Goal: Task Accomplishment & Management: Complete application form

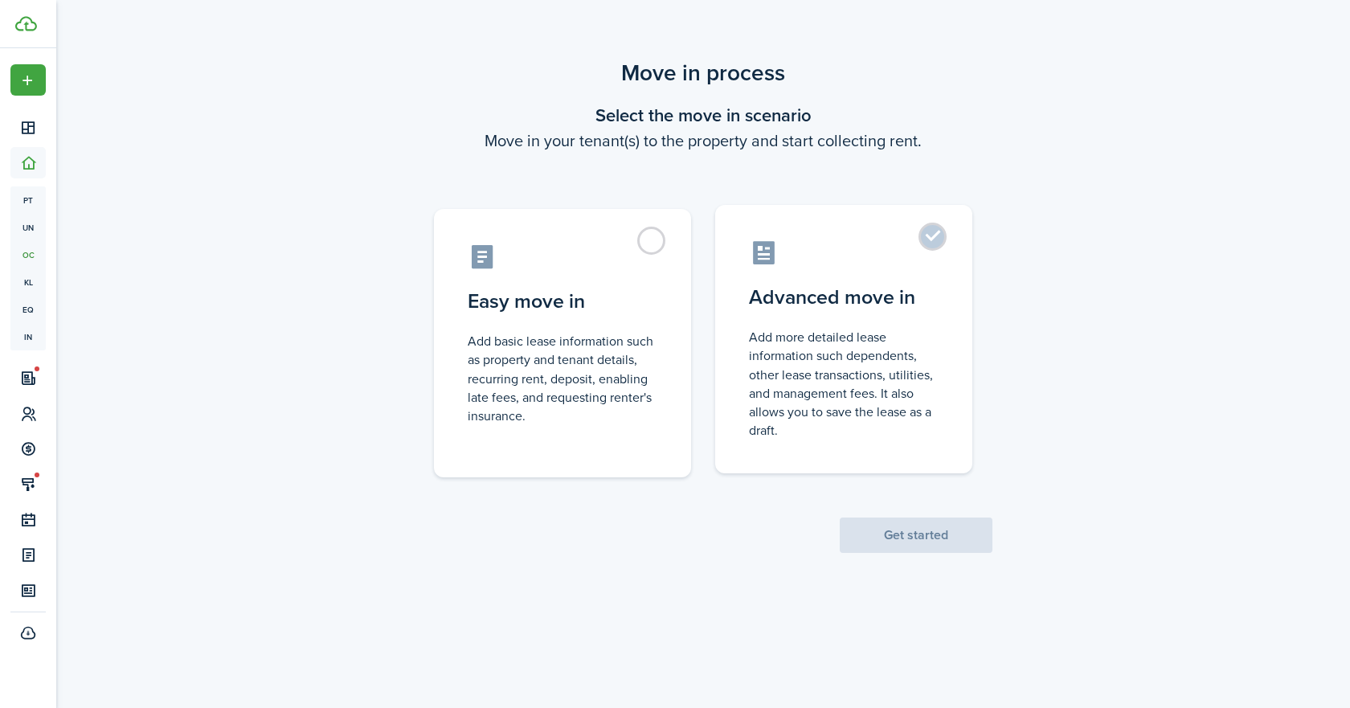
click at [894, 277] on label "Advanced move in Add more detailed lease information such dependents, other lea…" at bounding box center [843, 339] width 257 height 268
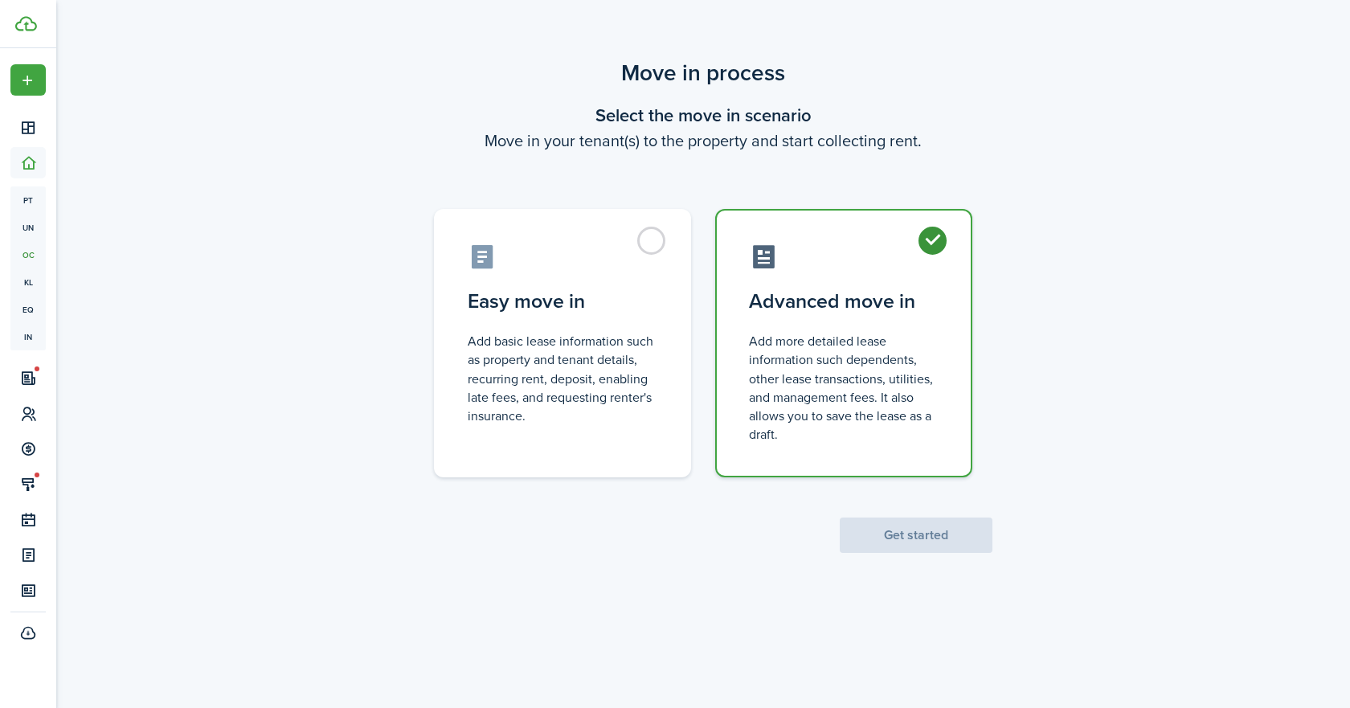
radio input "true"
click at [919, 537] on button "Get started" at bounding box center [916, 534] width 153 height 35
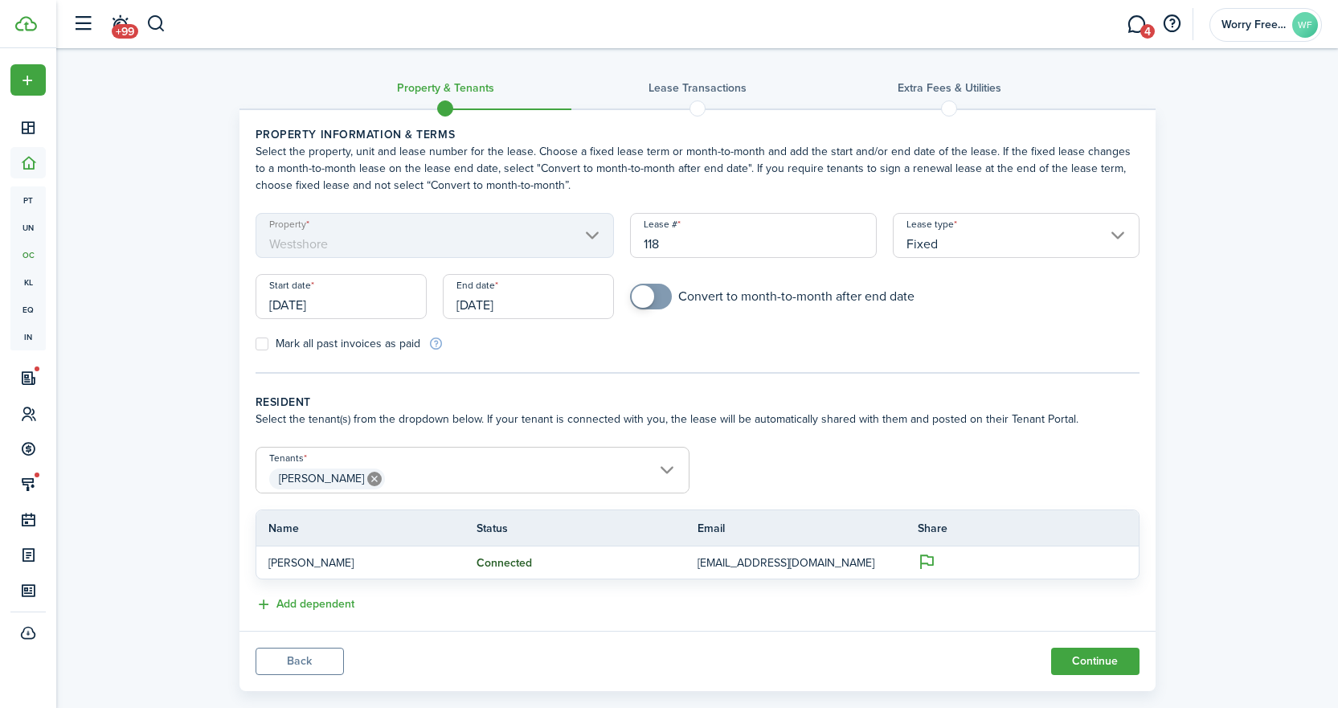
scroll to position [27, 0]
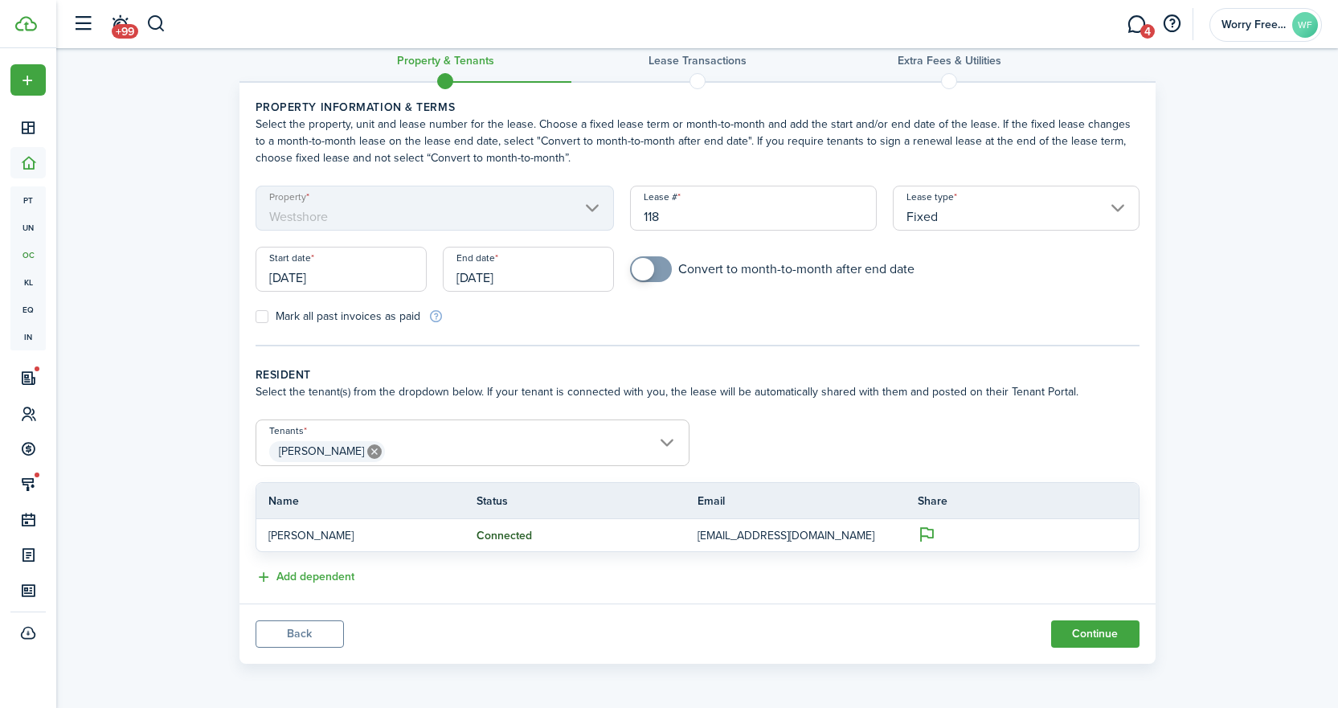
drag, startPoint x: 1094, startPoint y: 629, endPoint x: 661, endPoint y: 673, distance: 436.1
click at [662, 677] on dashboard-content "Property & Tenants Lease Transactions Extra fees & Utilities Property informati…" at bounding box center [697, 340] width 1282 height 735
click at [515, 274] on input "[DATE]" at bounding box center [528, 269] width 171 height 45
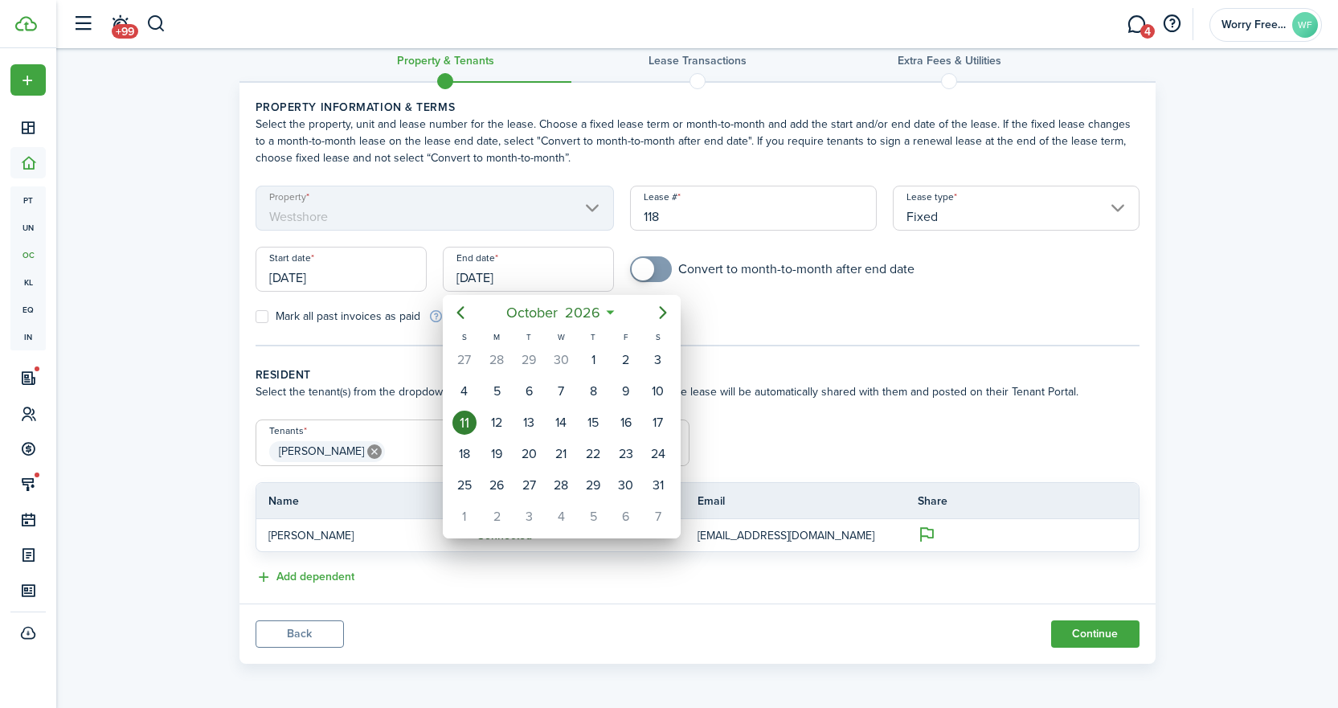
click at [613, 311] on icon at bounding box center [610, 313] width 17 height 16
click at [612, 313] on icon at bounding box center [610, 313] width 17 height 16
click at [664, 308] on icon "Next page" at bounding box center [662, 312] width 19 height 19
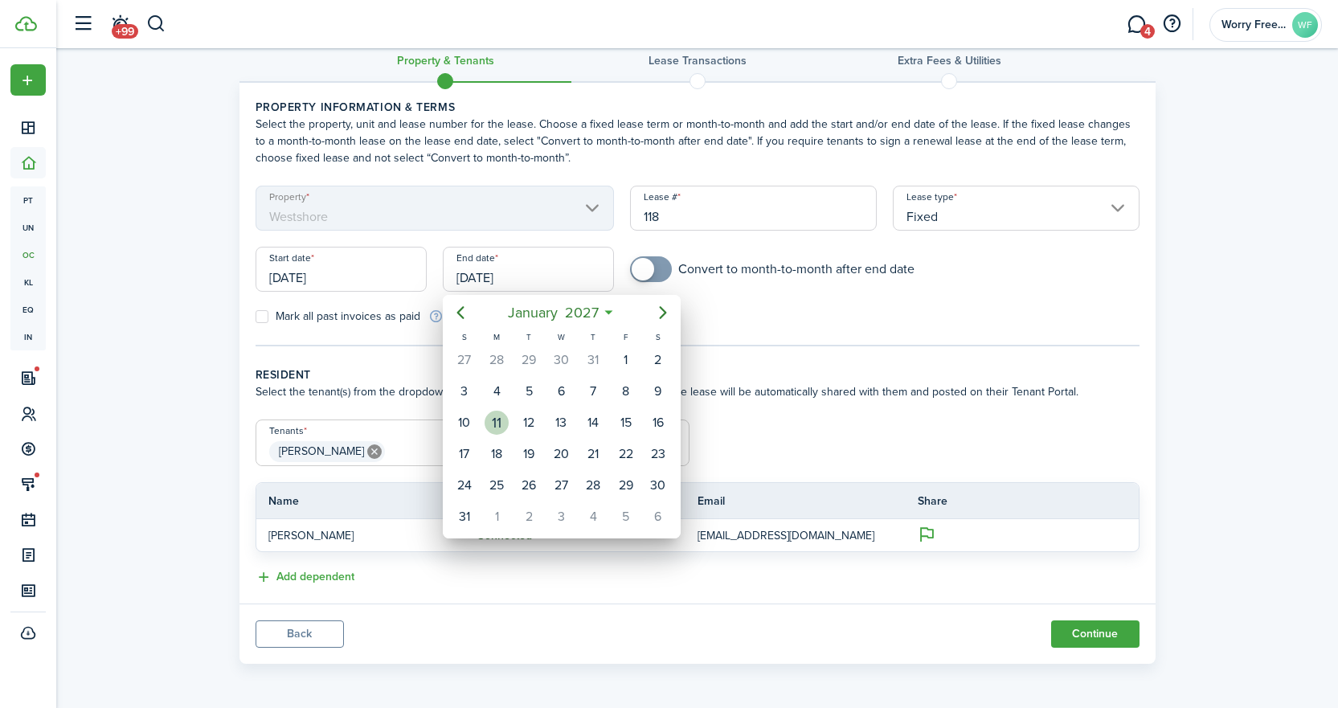
click at [495, 419] on div "11" at bounding box center [497, 423] width 24 height 24
type input "[DATE]"
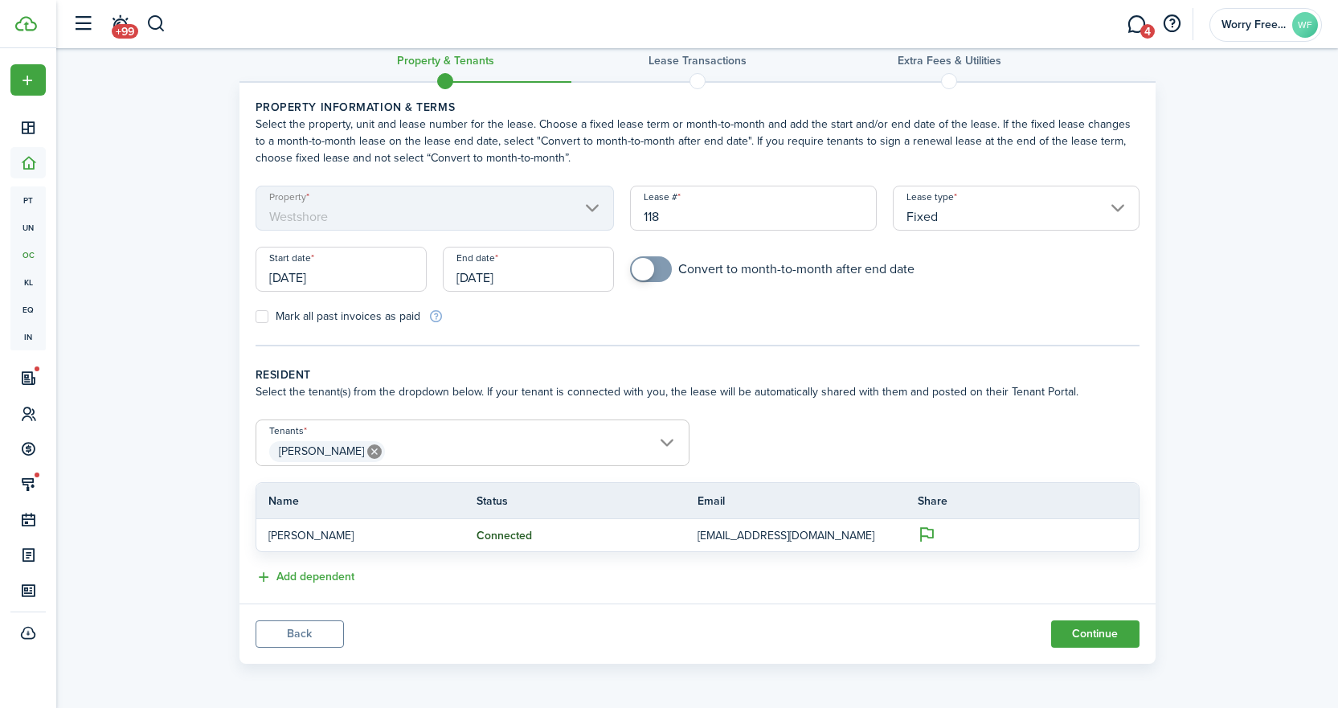
checkbox input "true"
click at [659, 268] on span at bounding box center [651, 269] width 16 height 26
click at [1119, 634] on button "Continue" at bounding box center [1095, 633] width 88 height 27
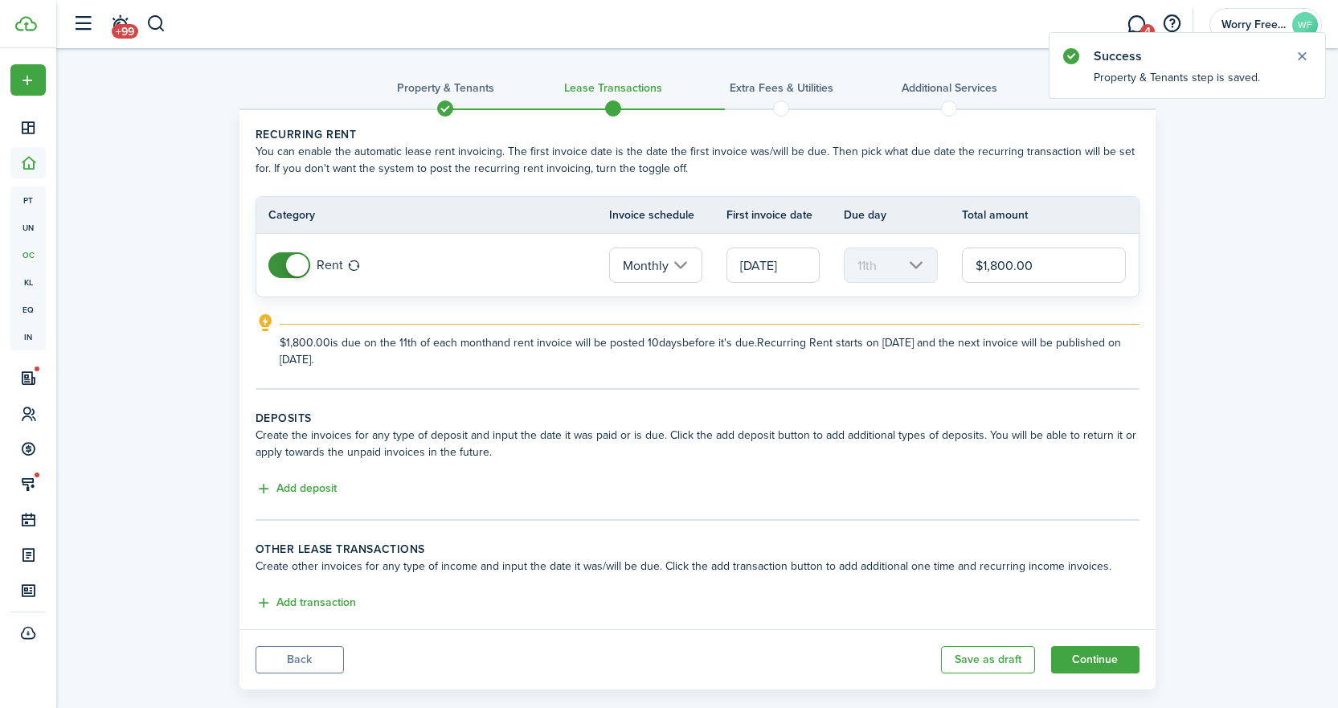
click at [996, 267] on input "$1,800.00" at bounding box center [1044, 264] width 165 height 35
click at [297, 486] on button "Add deposit" at bounding box center [296, 489] width 81 height 18
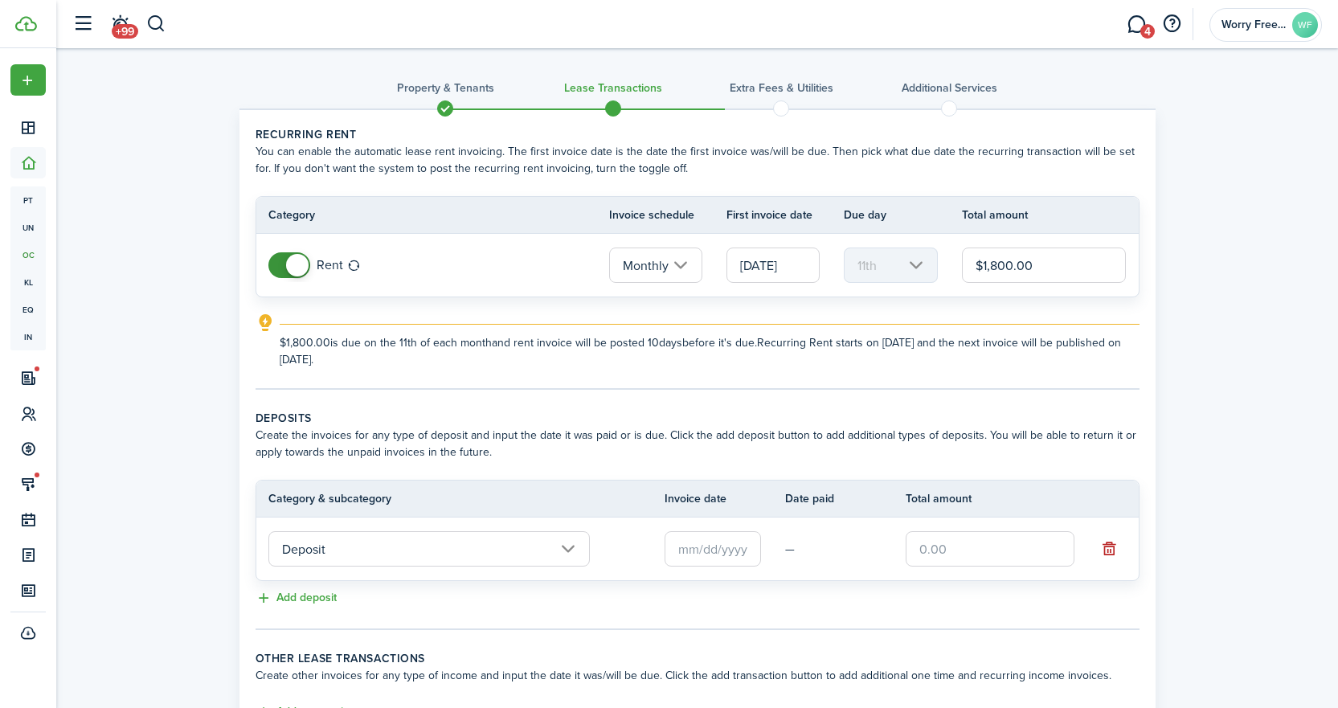
click at [1000, 268] on input "$1,800.00" at bounding box center [1044, 264] width 165 height 35
click at [994, 272] on input "$1,800.00" at bounding box center [1044, 264] width 165 height 35
click at [996, 272] on input "$1,800.00" at bounding box center [1044, 264] width 165 height 35
type input "$1,440.00"
click at [989, 545] on input "text" at bounding box center [990, 548] width 169 height 35
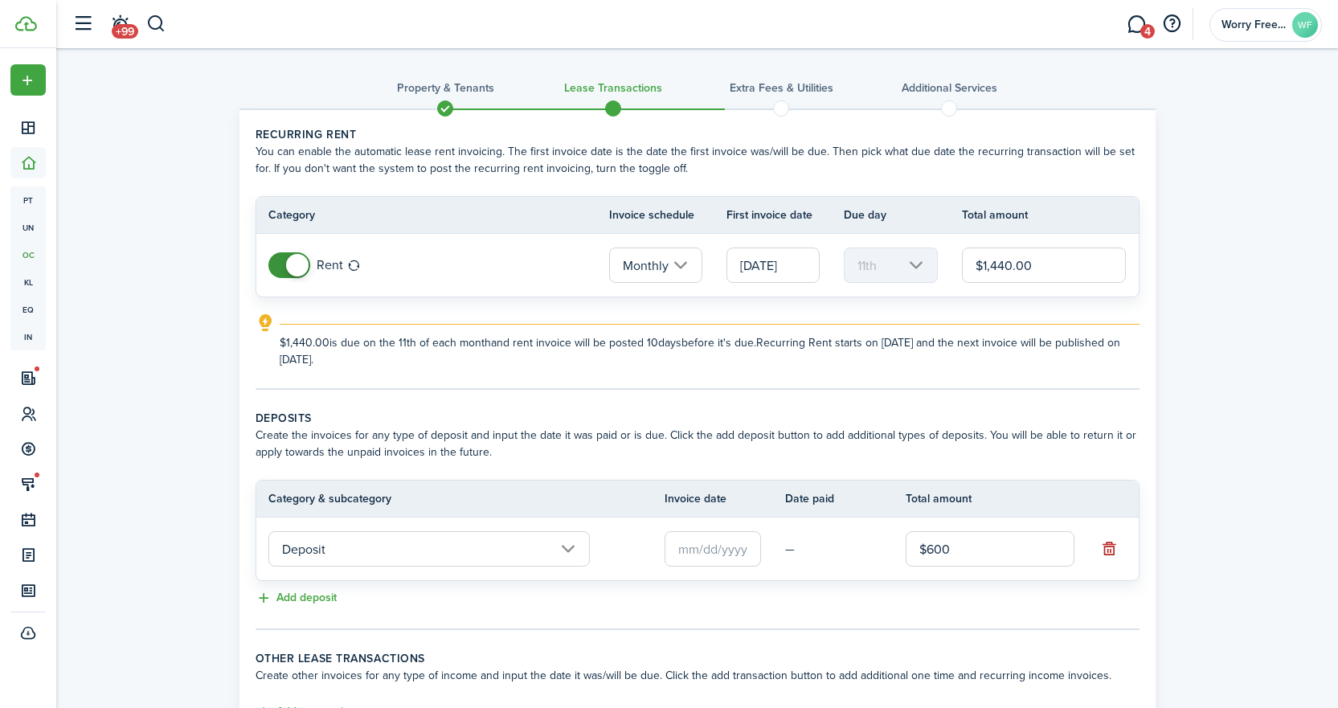
click at [731, 548] on input "text" at bounding box center [713, 548] width 96 height 35
type input "$600.00"
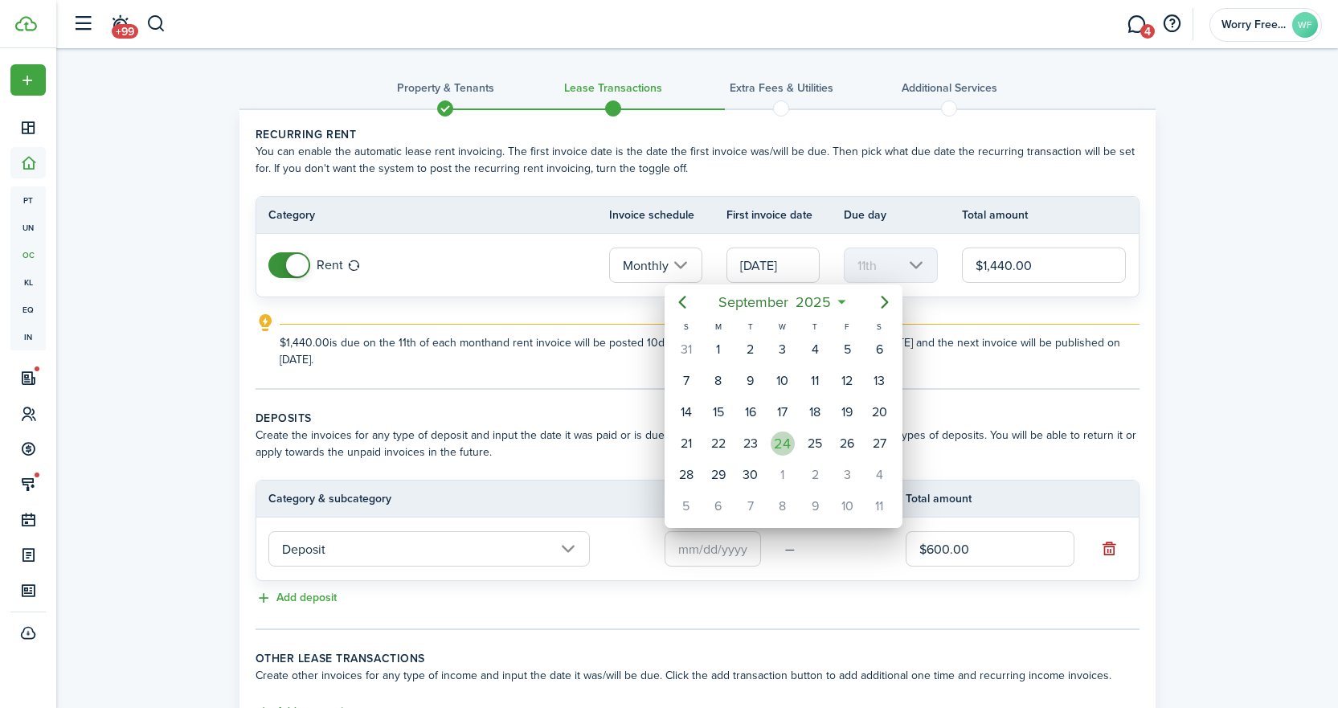
click at [780, 445] on div "24" at bounding box center [783, 444] width 24 height 24
type input "[DATE]"
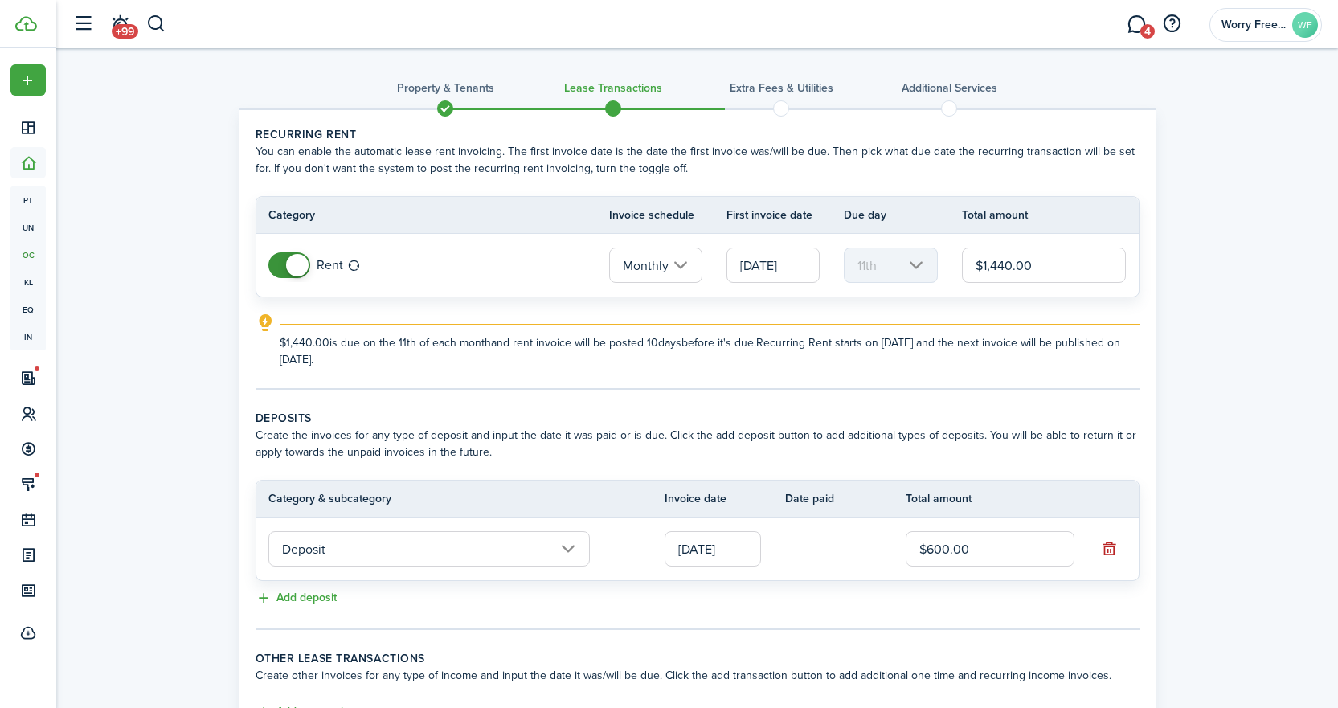
click at [829, 600] on div "Add deposit" at bounding box center [698, 598] width 884 height 19
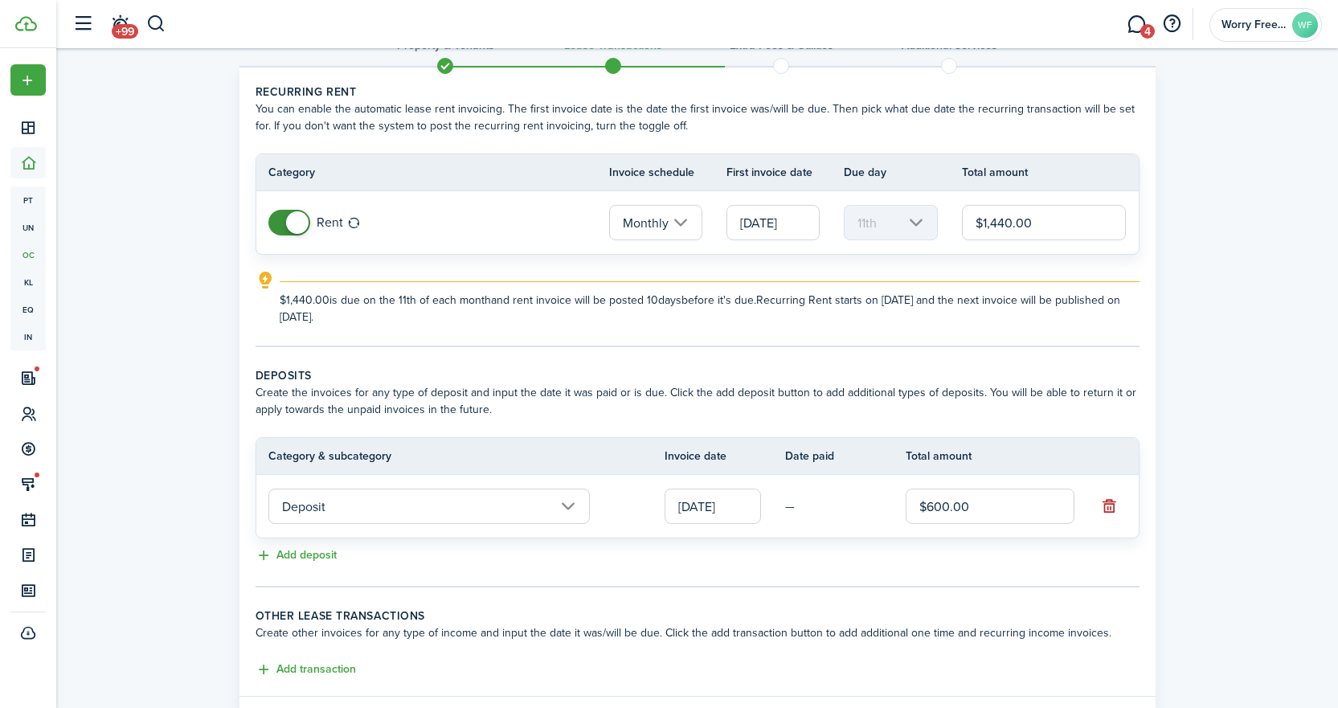
scroll to position [135, 0]
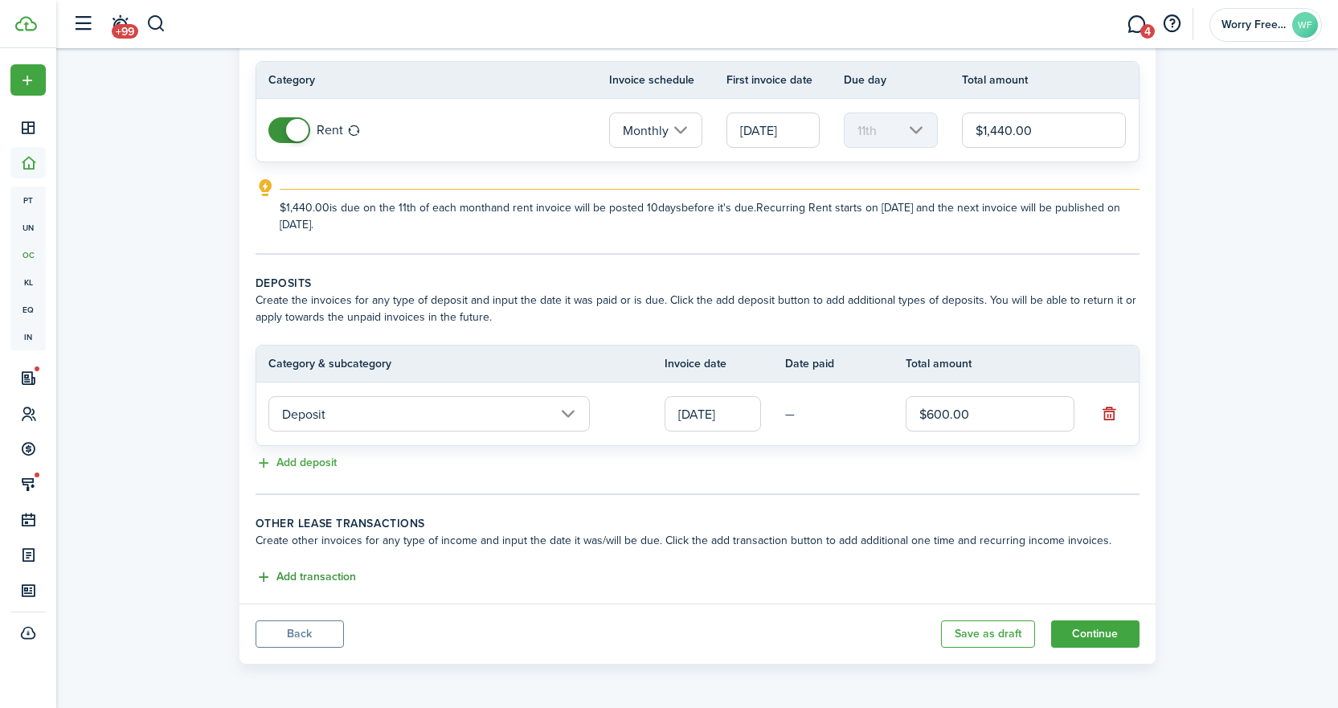
click at [271, 576] on button "Add transaction" at bounding box center [306, 577] width 100 height 18
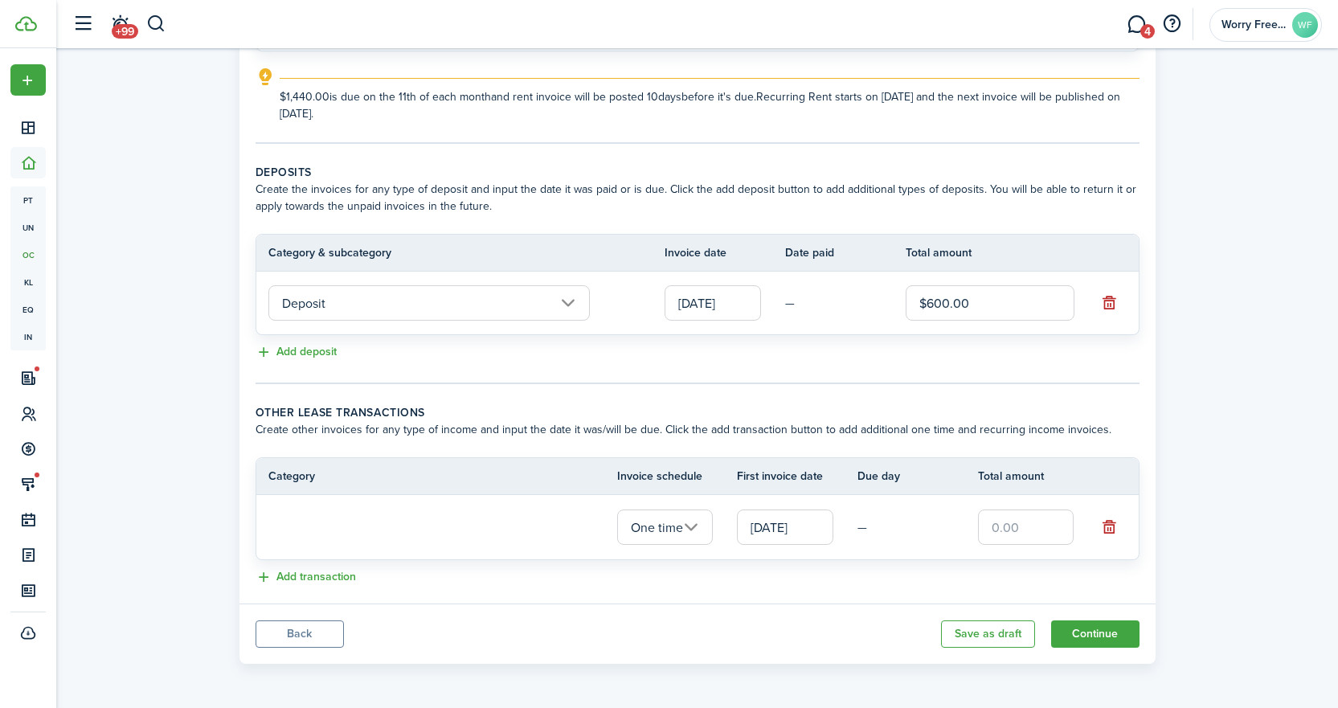
scroll to position [244, 0]
click at [689, 526] on input "One time" at bounding box center [665, 527] width 96 height 35
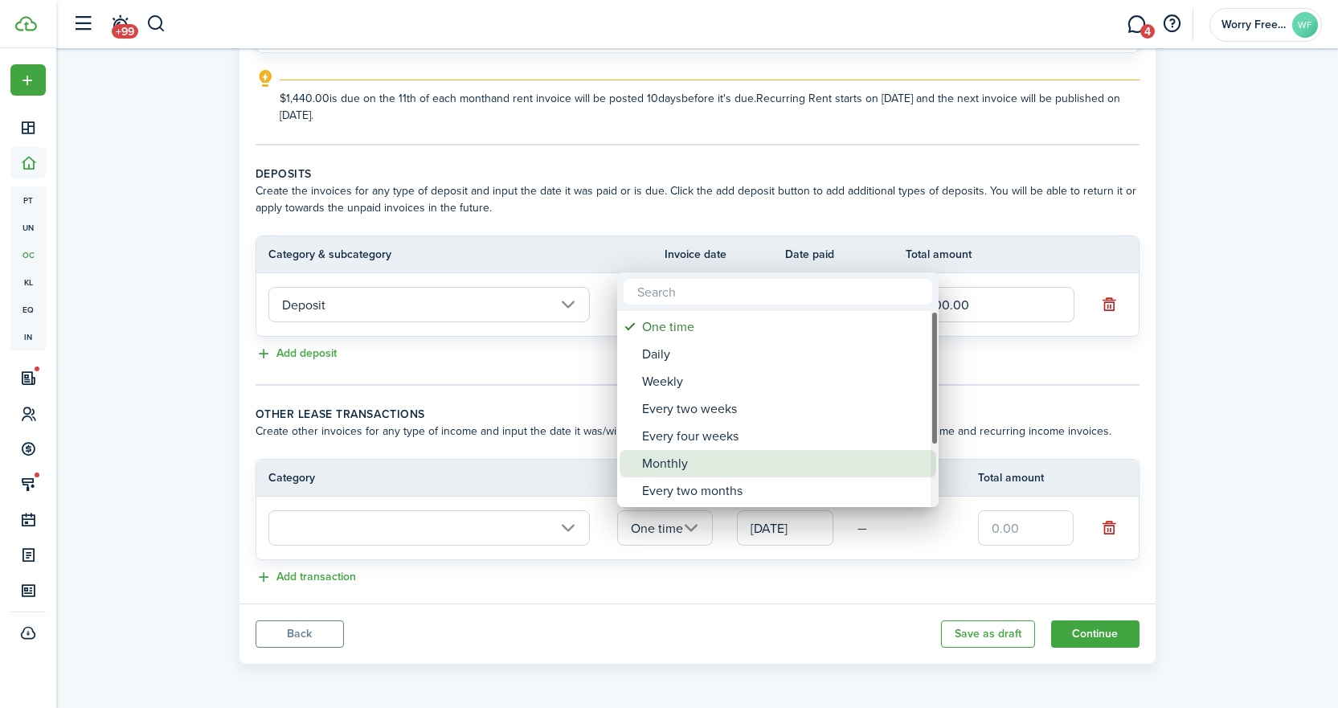
click at [714, 460] on div "Monthly" at bounding box center [784, 463] width 284 height 27
type input "Monthly"
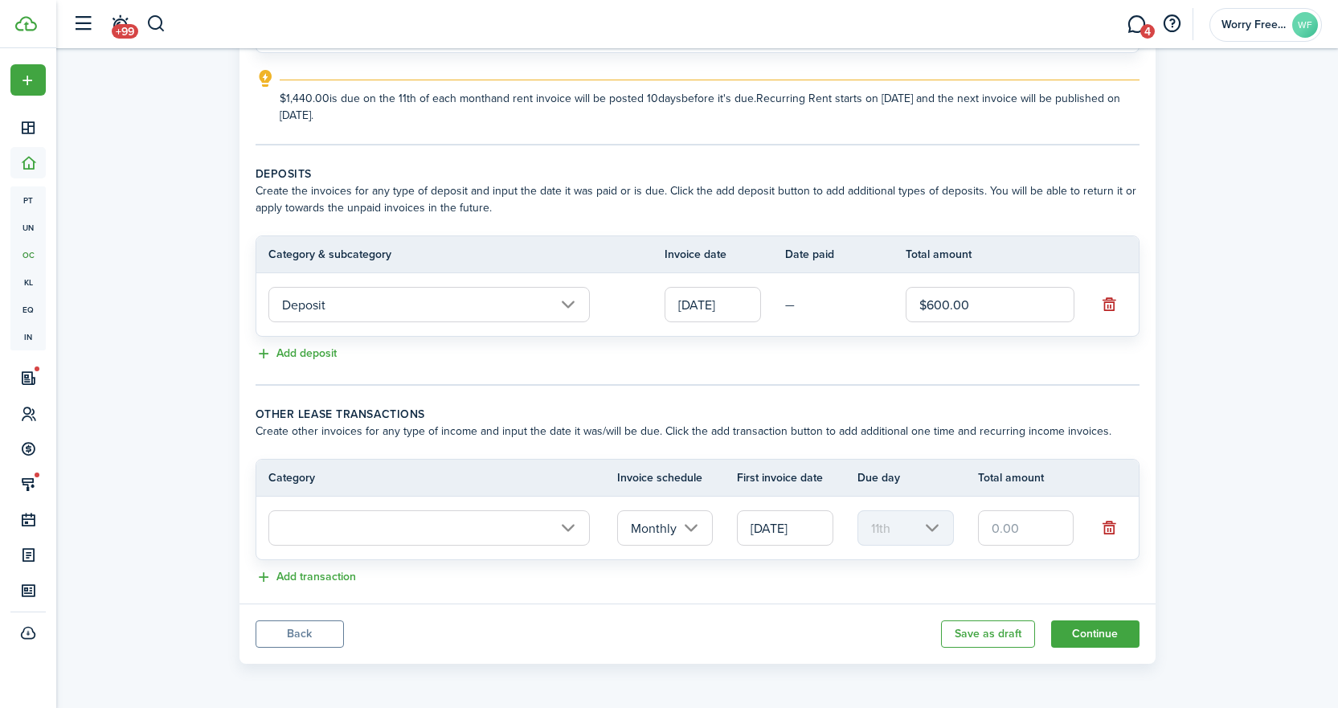
click at [492, 530] on input "text" at bounding box center [428, 527] width 321 height 35
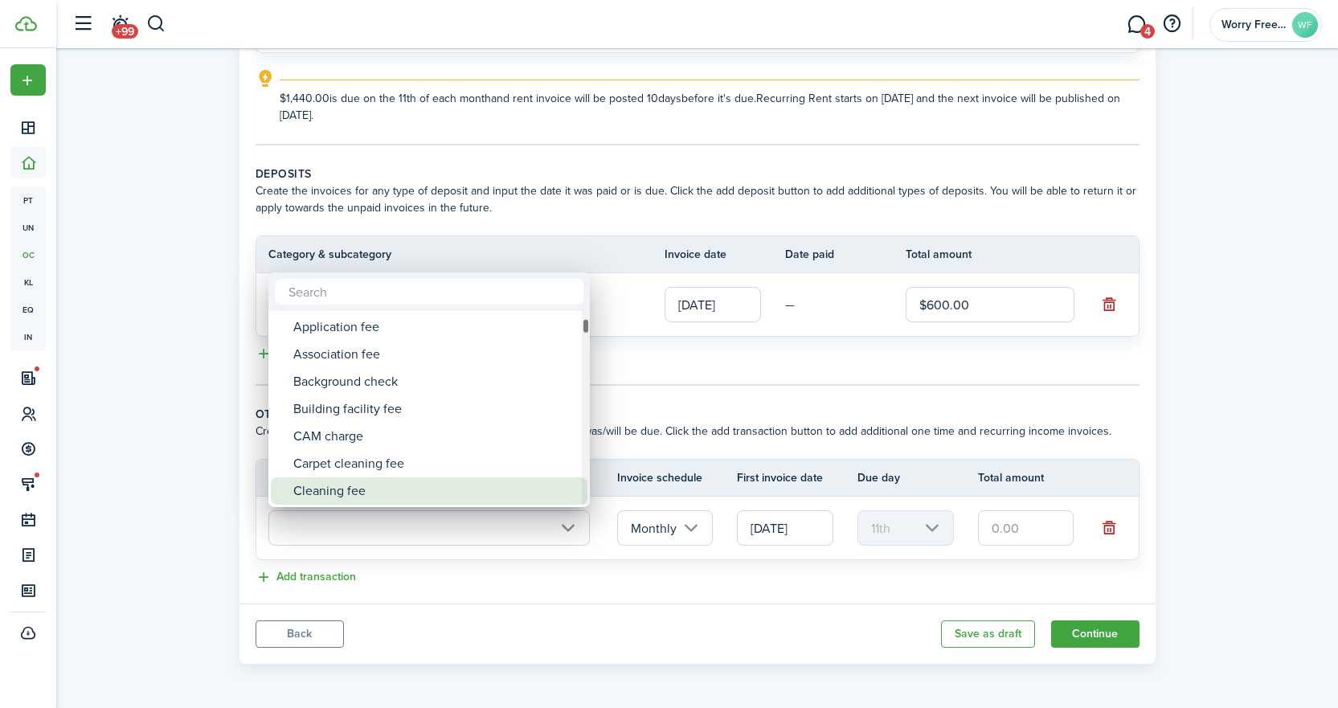
click at [378, 493] on div "Cleaning fee" at bounding box center [435, 490] width 284 height 27
type input "Tenant charges & fees / Cleaning fee"
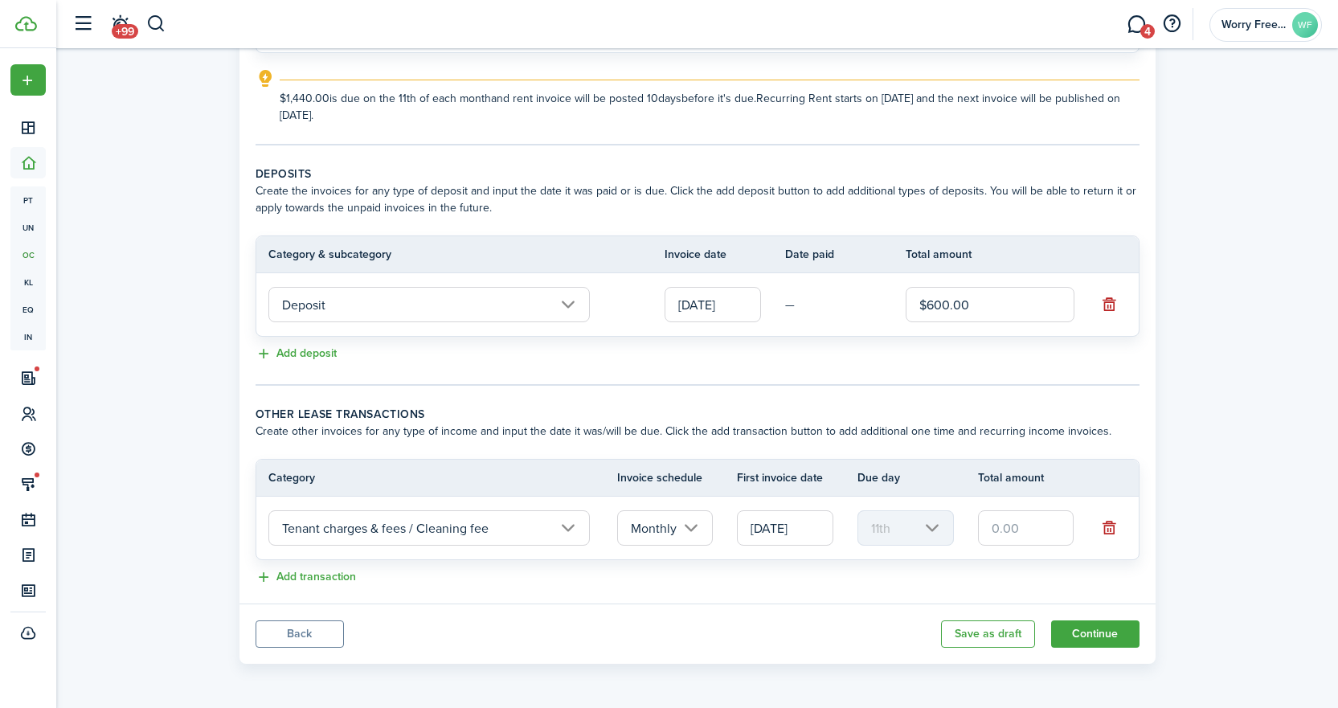
click at [686, 532] on input "Monthly" at bounding box center [665, 527] width 96 height 35
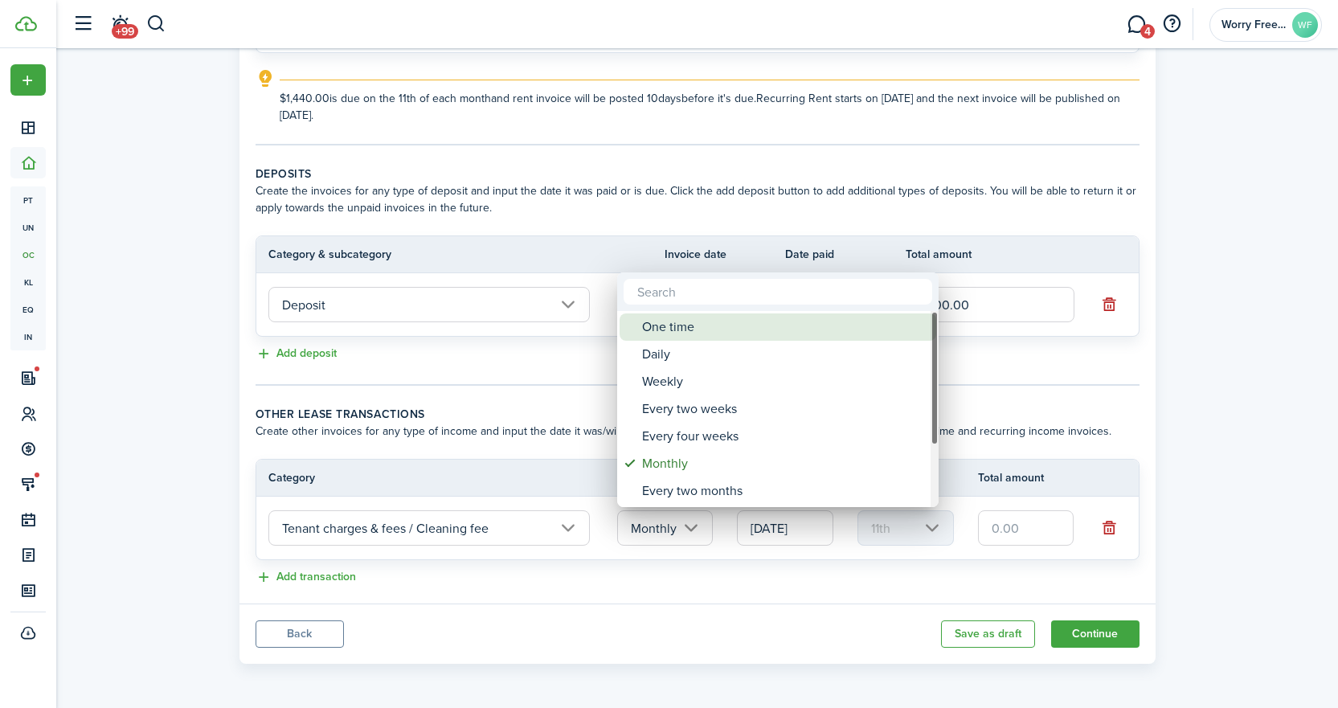
click at [680, 329] on div "One time" at bounding box center [784, 326] width 284 height 27
type input "One time"
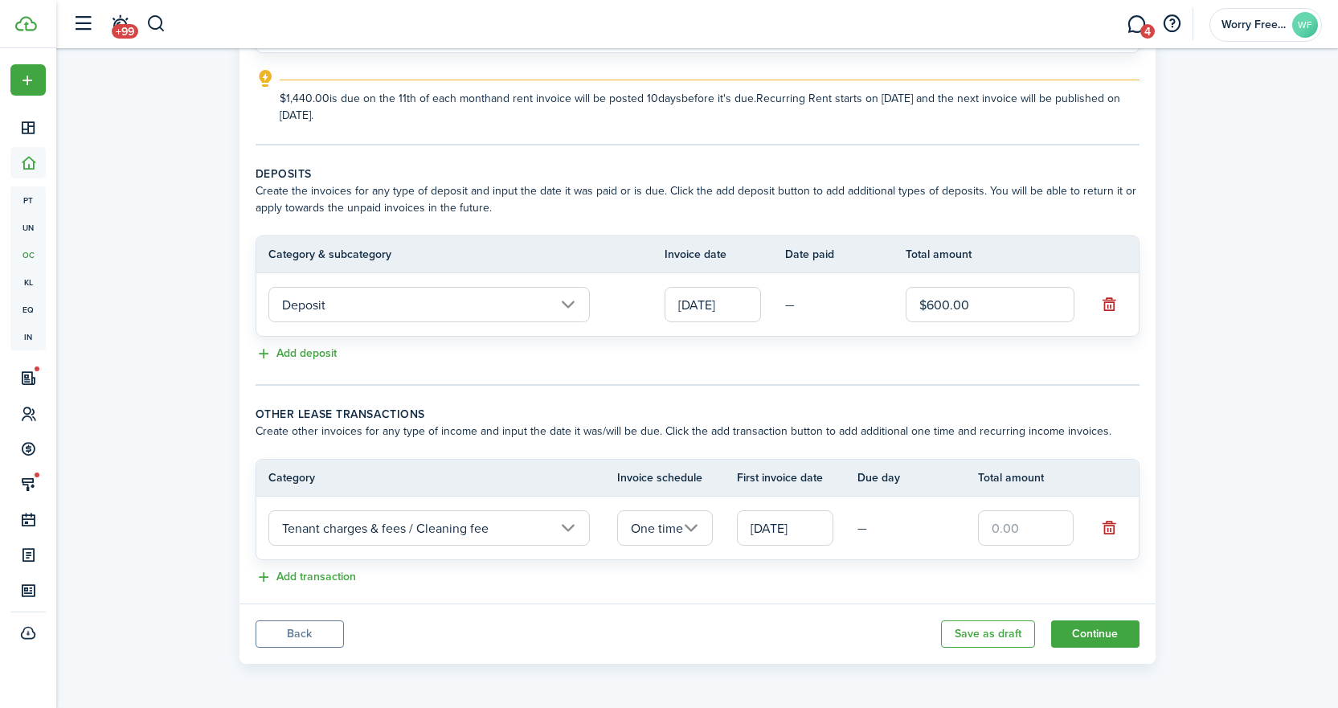
click at [1040, 527] on input "text" at bounding box center [1026, 527] width 96 height 35
type input "$250.00"
click at [618, 595] on panel-main-body "Recurring rent You can enable the automatic lease rent invoicing. The first inv…" at bounding box center [697, 235] width 916 height 738
click at [287, 581] on button "Add transaction" at bounding box center [306, 577] width 100 height 18
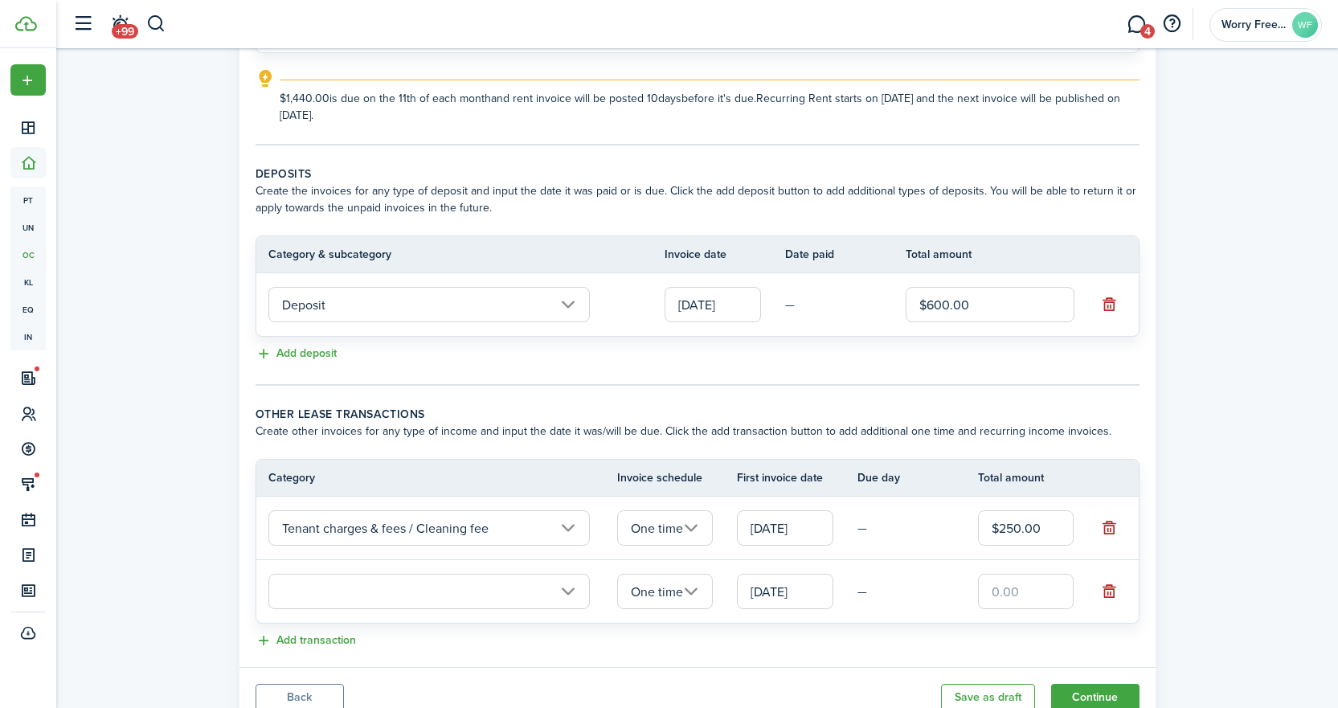
click at [689, 593] on input "One time" at bounding box center [665, 591] width 96 height 35
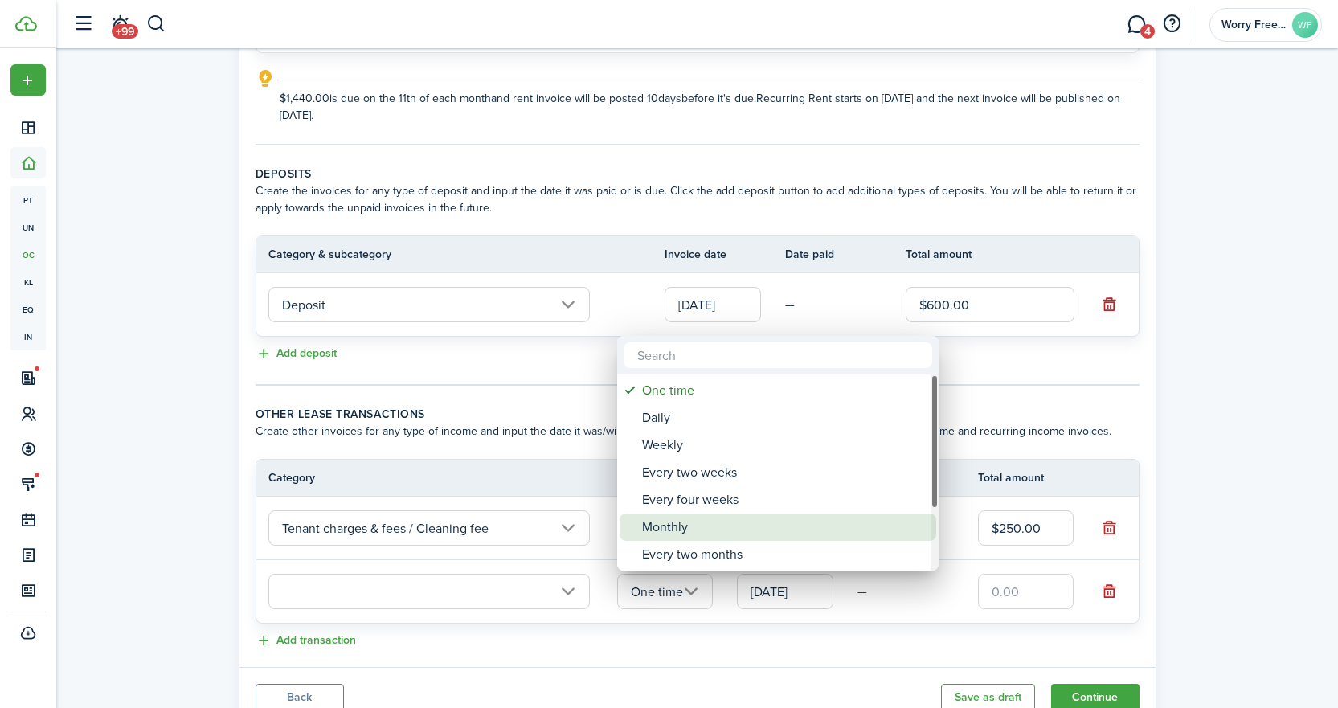
click at [706, 526] on div "Monthly" at bounding box center [784, 526] width 284 height 27
type input "Monthly"
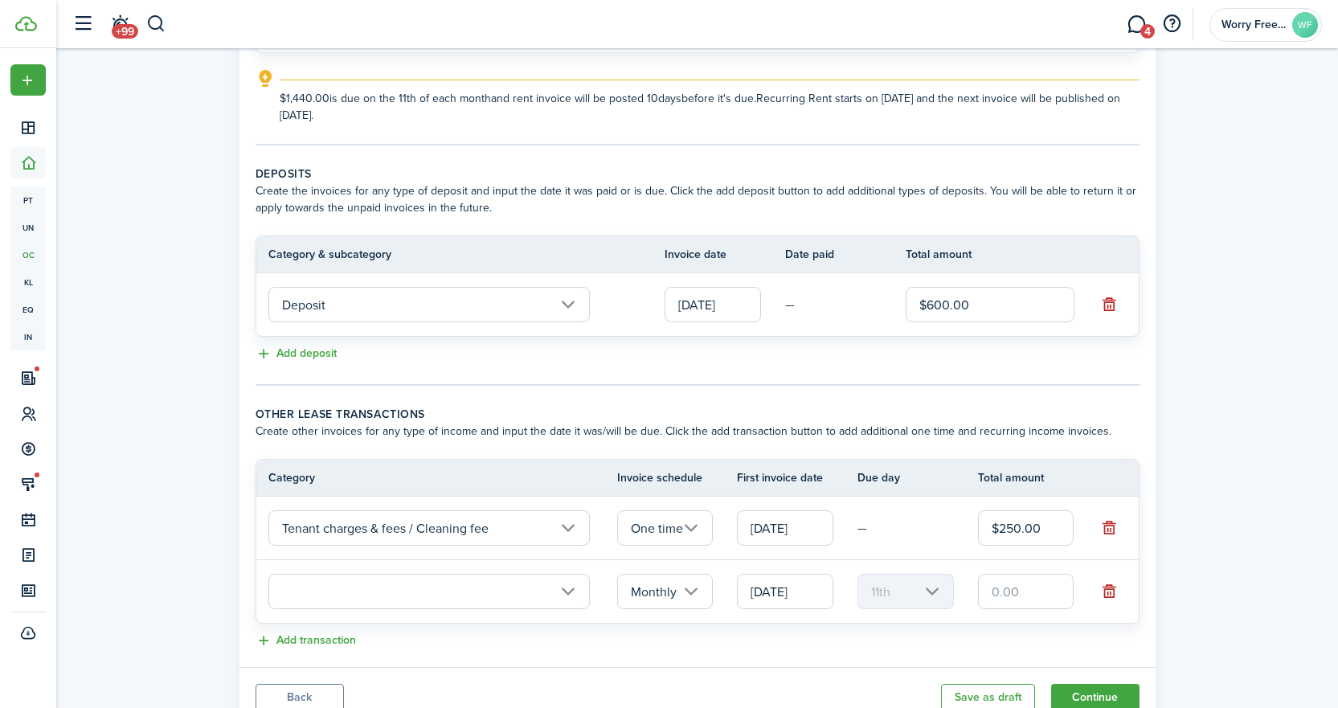
click at [1015, 587] on input "text" at bounding box center [1026, 591] width 96 height 35
click at [566, 588] on input "text" at bounding box center [428, 591] width 321 height 35
type input "$50.00"
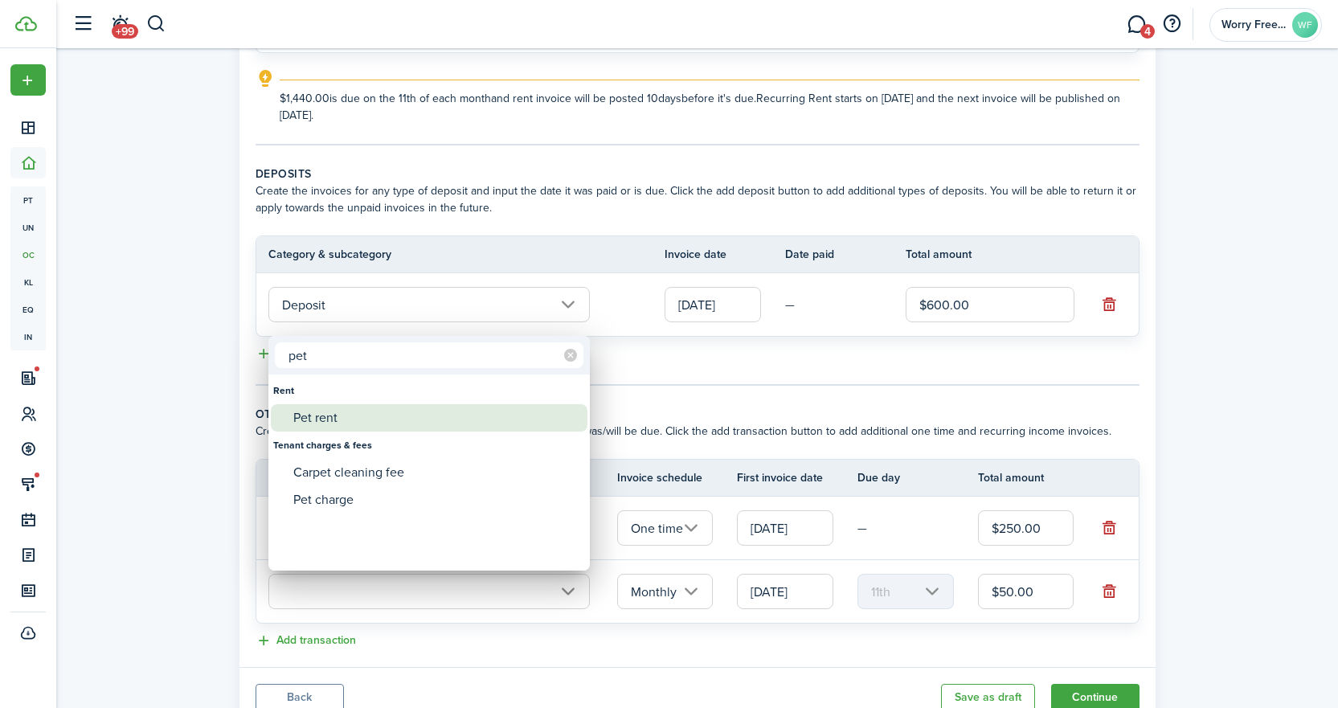
type input "pet"
click at [343, 428] on div "Pet rent" at bounding box center [435, 417] width 284 height 27
type input "Rent / Pet rent"
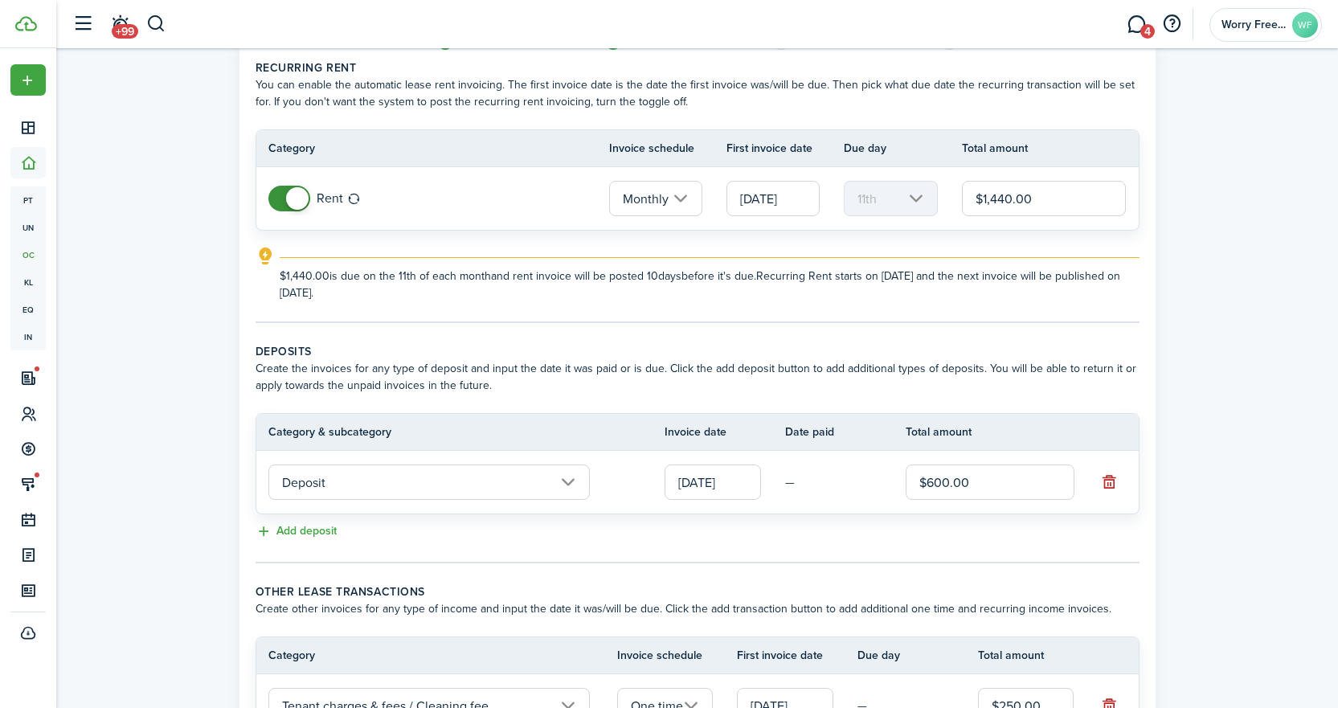
scroll to position [308, 0]
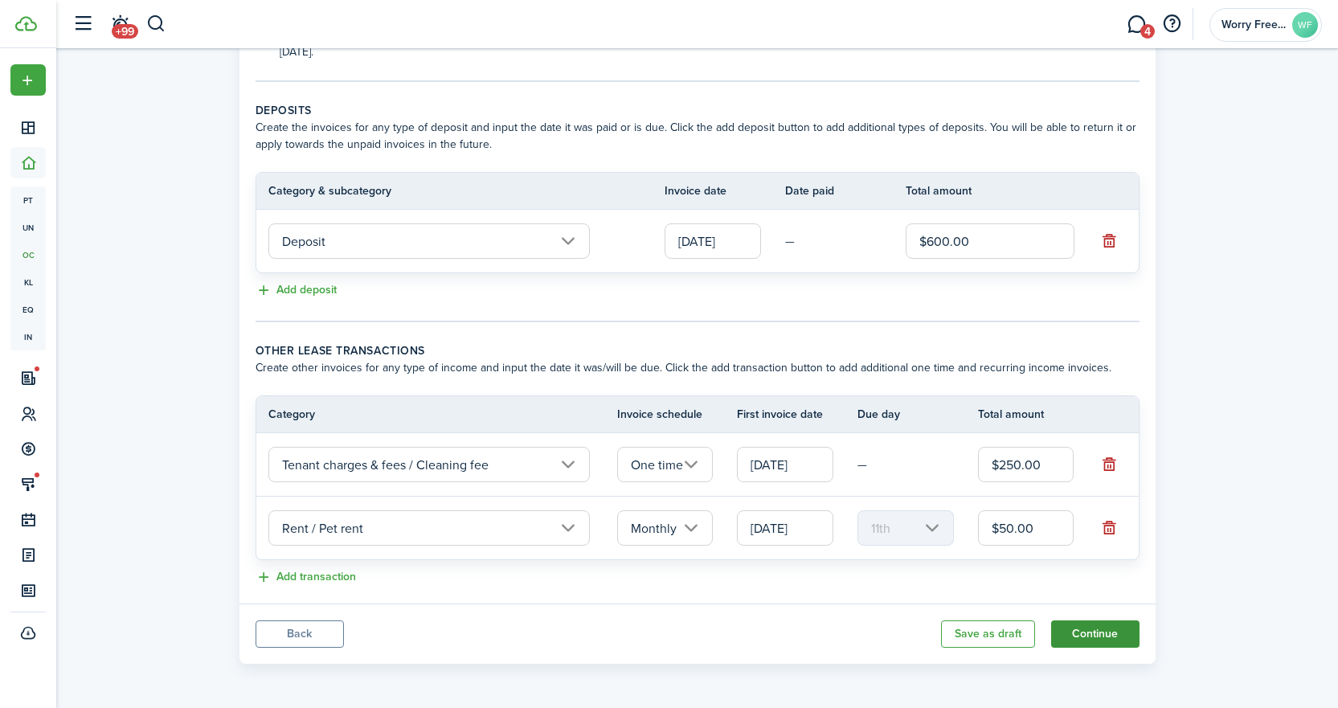
click at [1108, 629] on button "Continue" at bounding box center [1095, 633] width 88 height 27
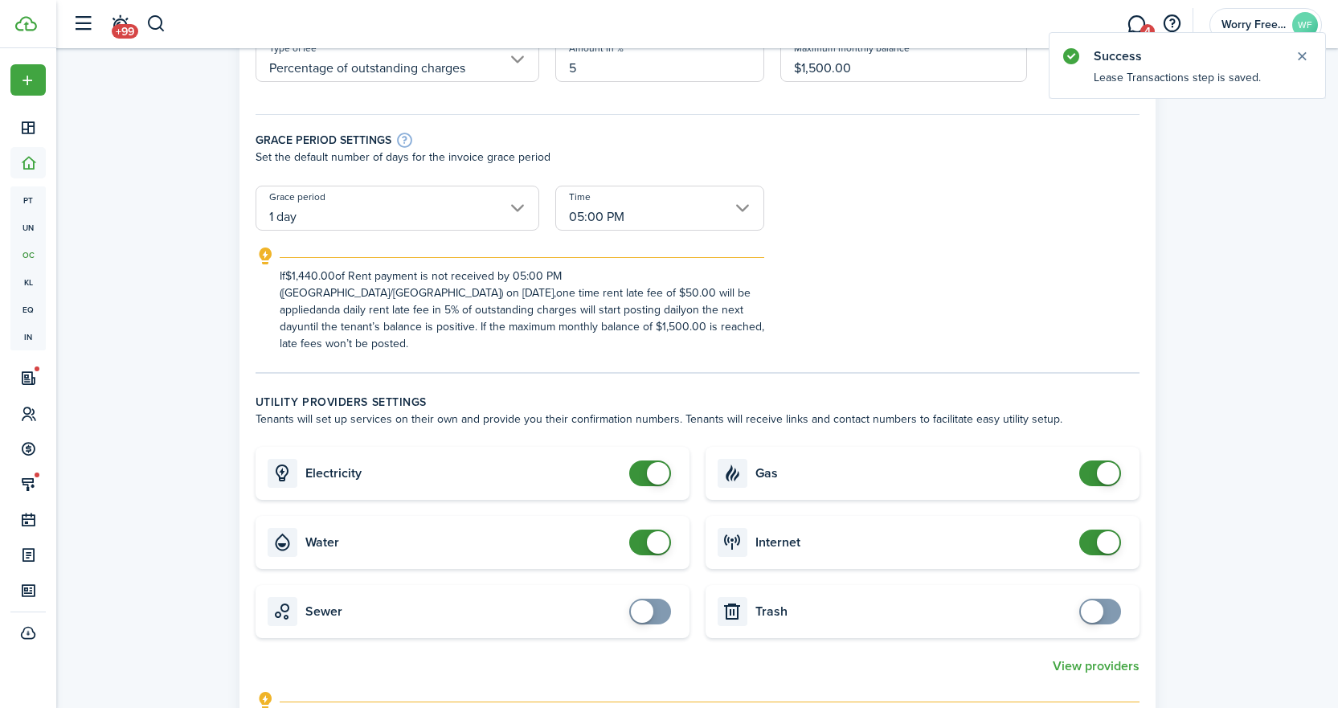
scroll to position [402, 0]
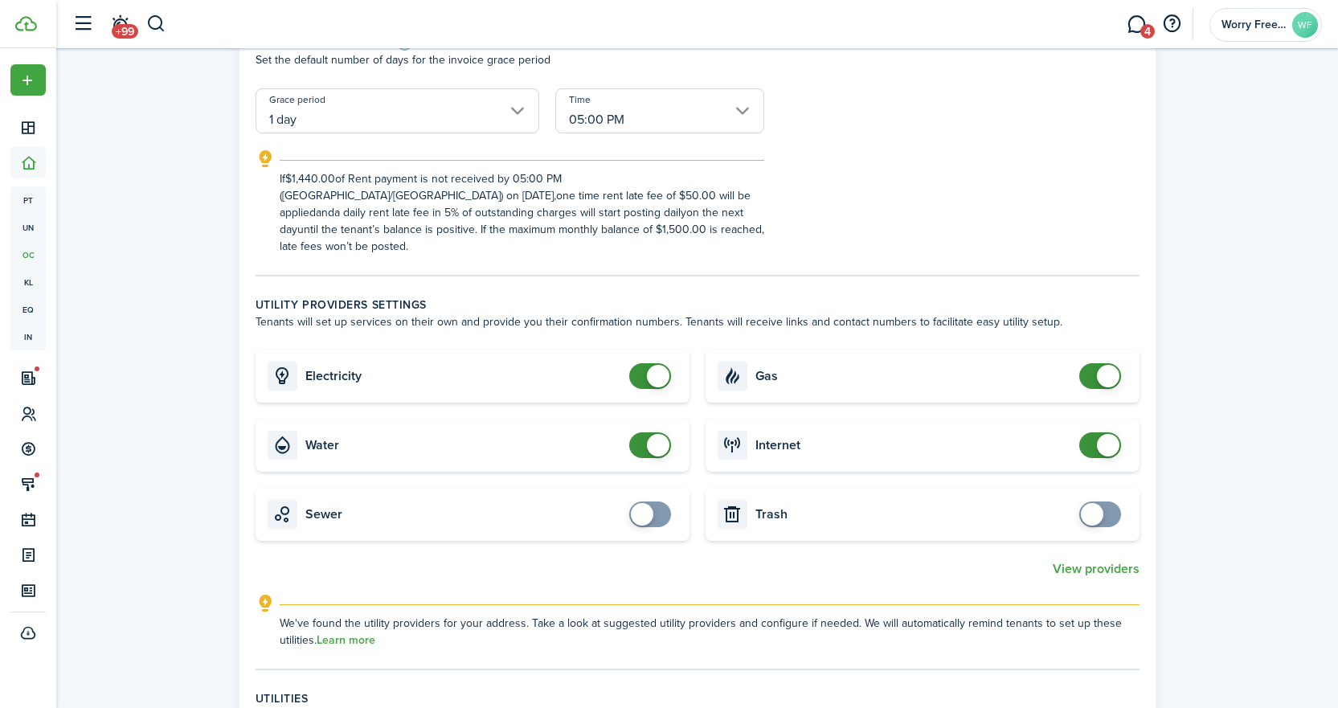
drag, startPoint x: 1094, startPoint y: 497, endPoint x: 1102, endPoint y: 501, distance: 9.0
checkbox input "true"
click at [1095, 503] on span at bounding box center [1092, 514] width 22 height 22
click at [665, 509] on input "checkbox" at bounding box center [653, 514] width 48 height 26
checkbox input "true"
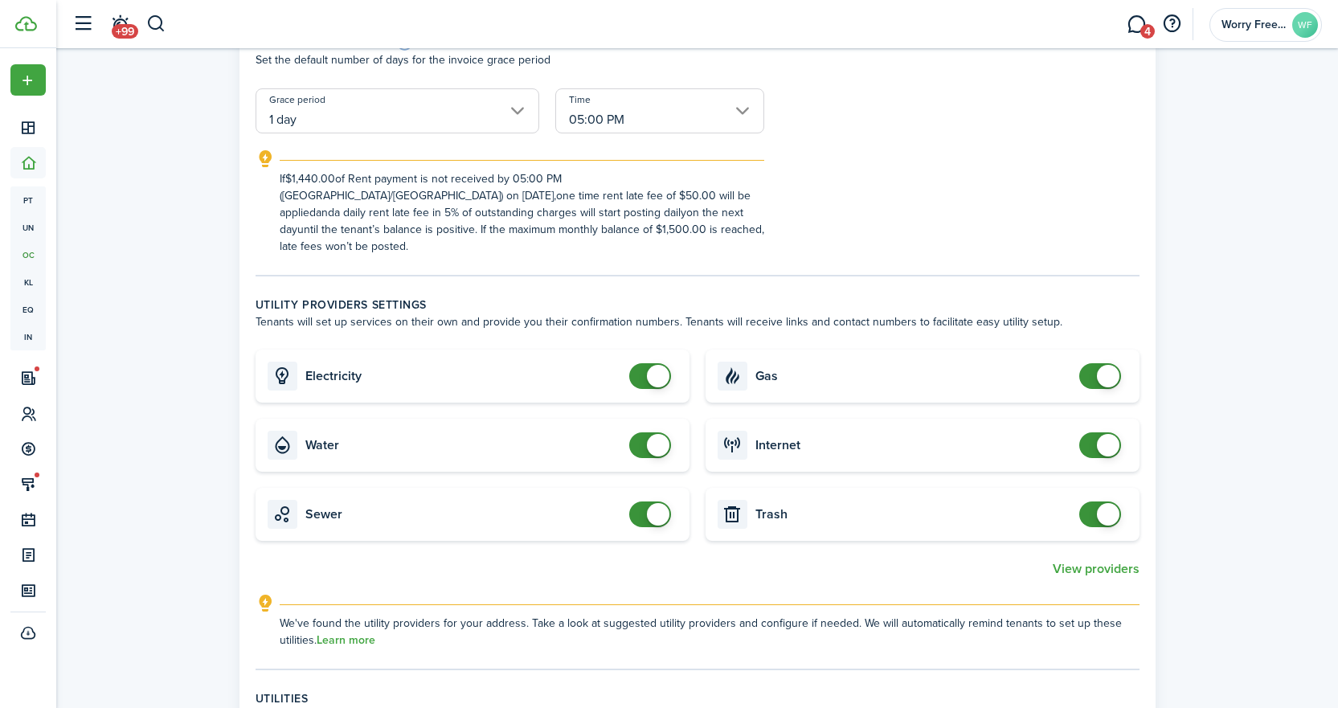
checkbox input "false"
click at [653, 365] on span at bounding box center [658, 376] width 22 height 22
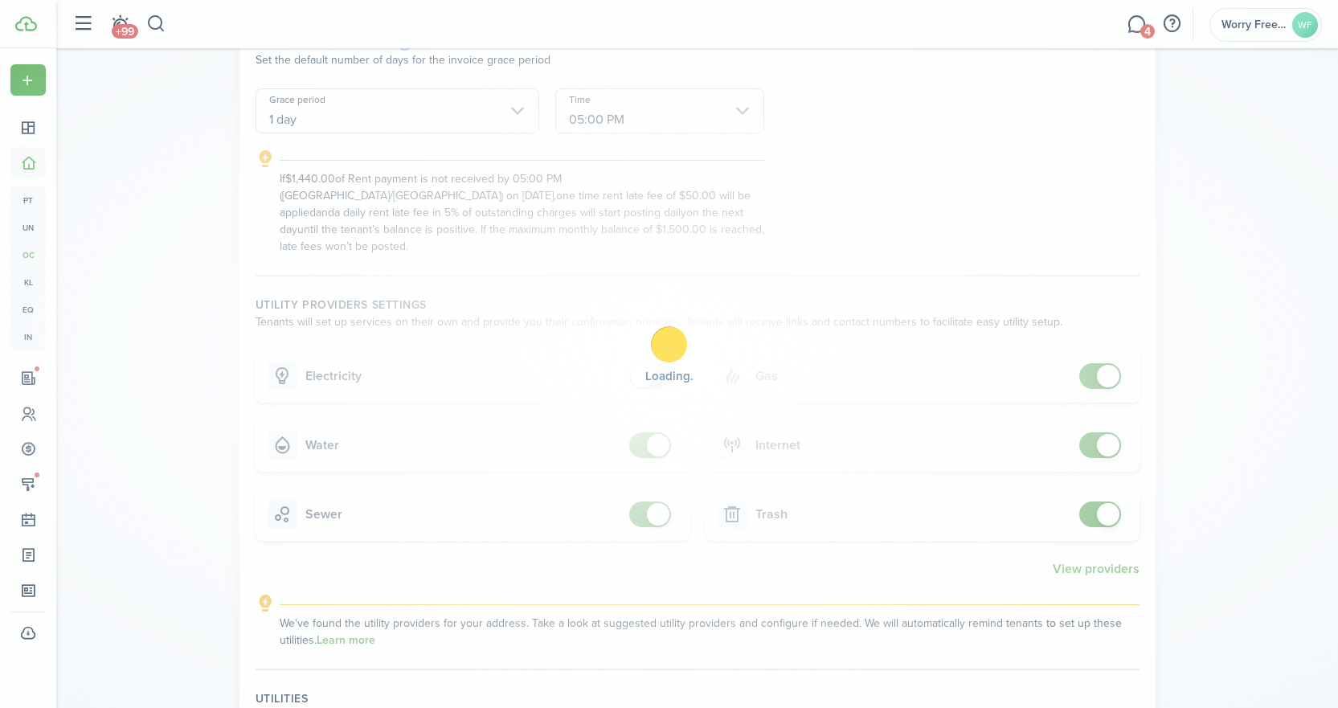
click at [653, 429] on div "Loading" at bounding box center [669, 354] width 1338 height 708
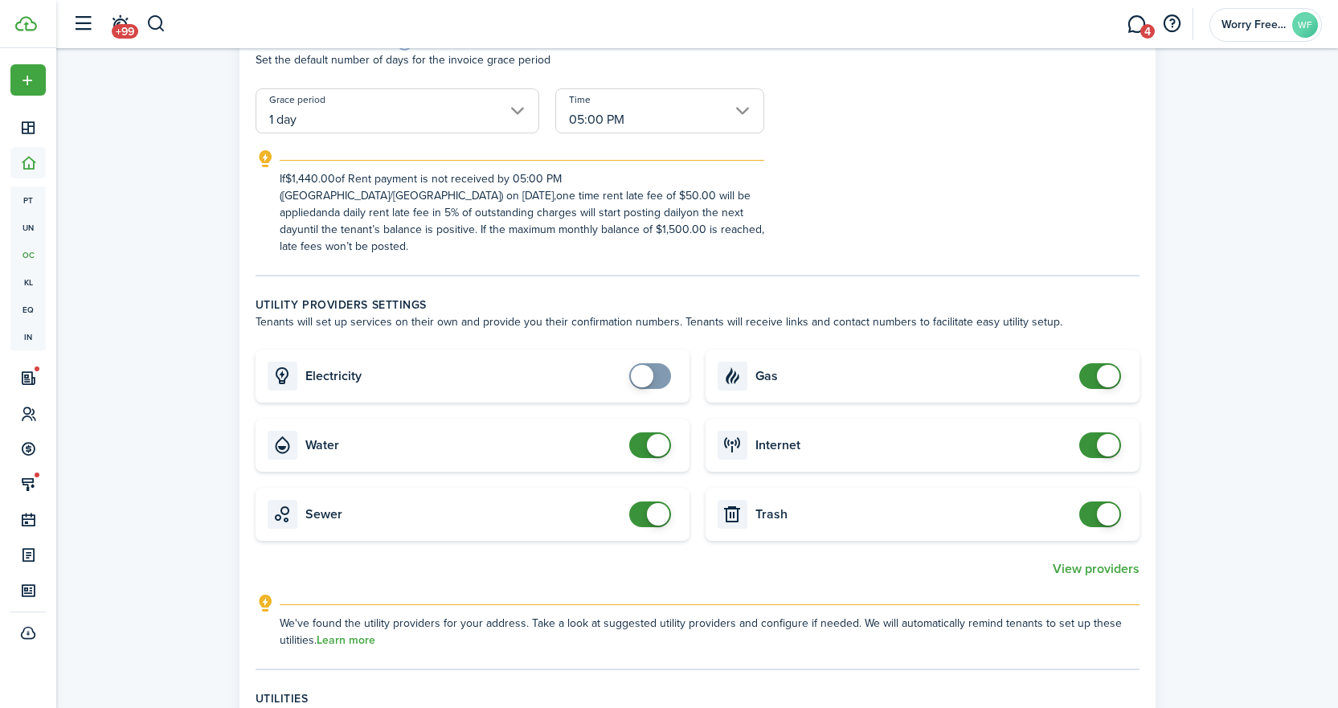
click at [643, 432] on span at bounding box center [650, 445] width 16 height 26
checkbox input "false"
click at [665, 434] on span at bounding box center [658, 445] width 22 height 22
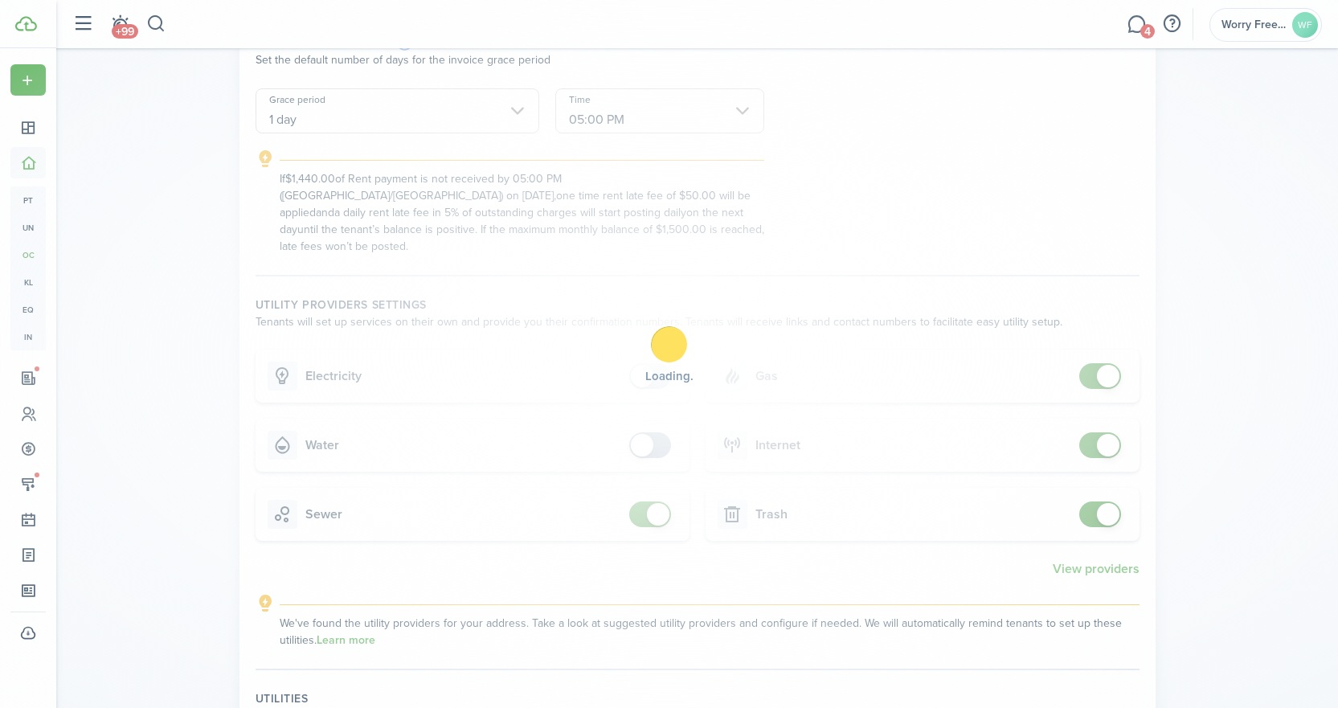
click at [657, 501] on div "Loading" at bounding box center [669, 354] width 1338 height 708
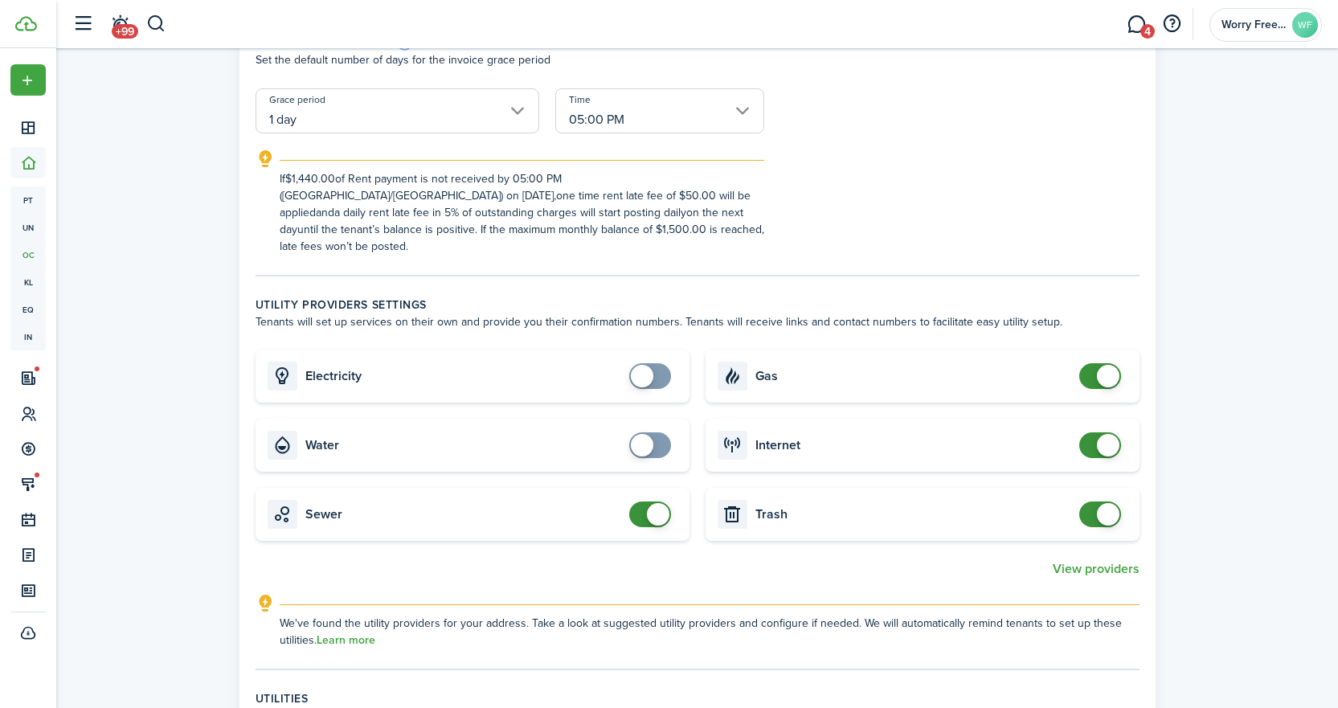
checkbox input "false"
click at [660, 503] on span at bounding box center [658, 514] width 22 height 22
checkbox input "false"
click at [1115, 365] on span at bounding box center [1108, 376] width 22 height 22
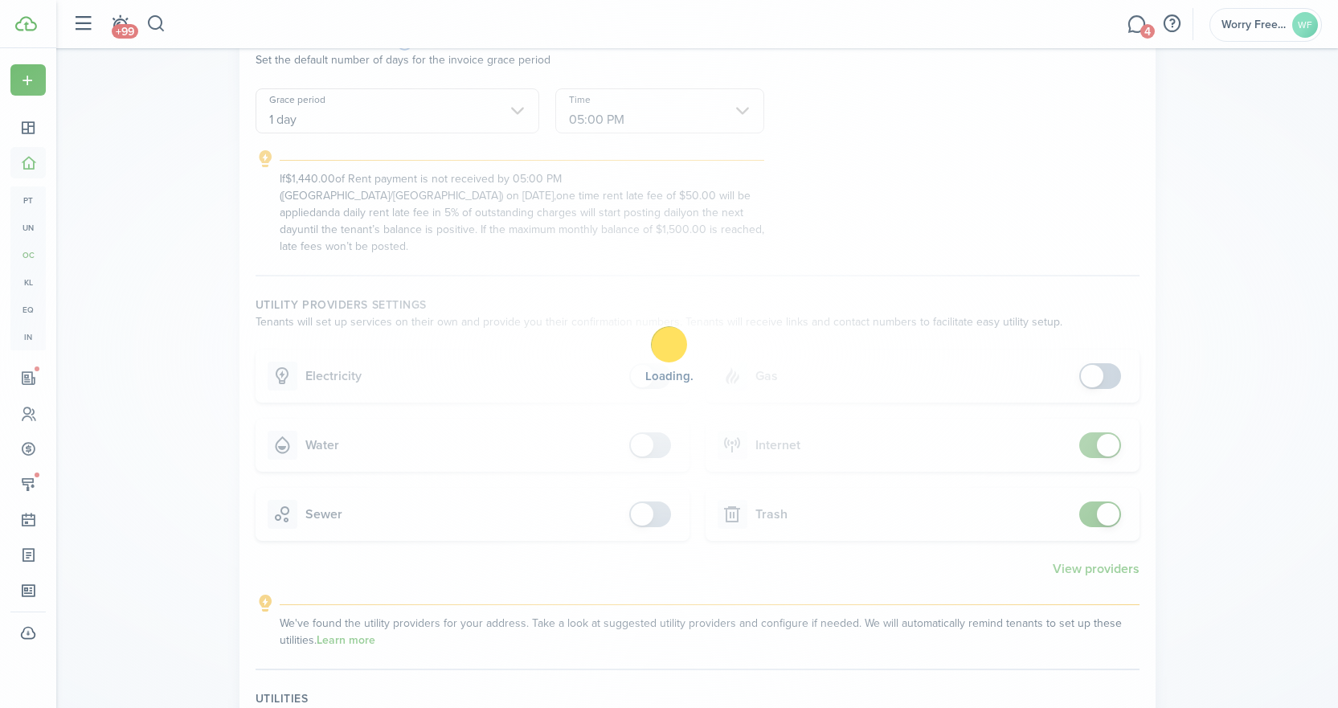
click at [1113, 432] on div "Loading" at bounding box center [669, 354] width 1338 height 708
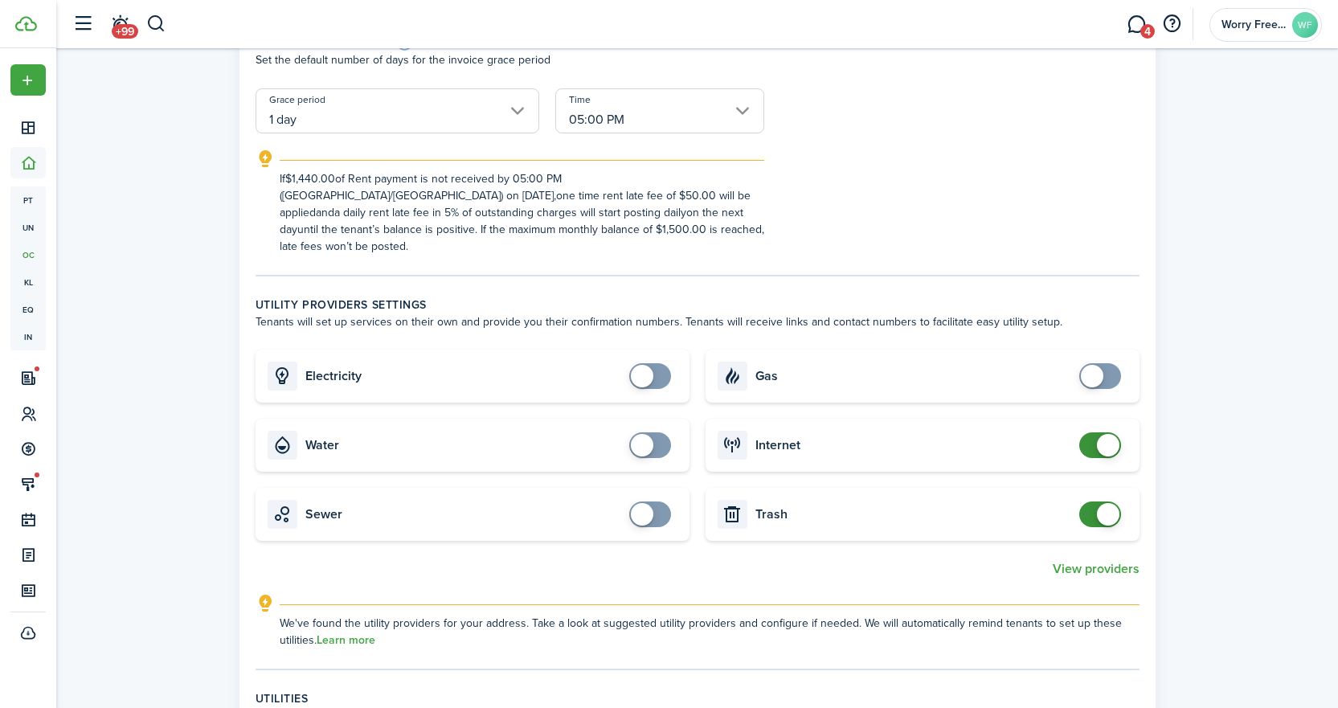
checkbox input "false"
click at [1113, 434] on span at bounding box center [1108, 445] width 22 height 22
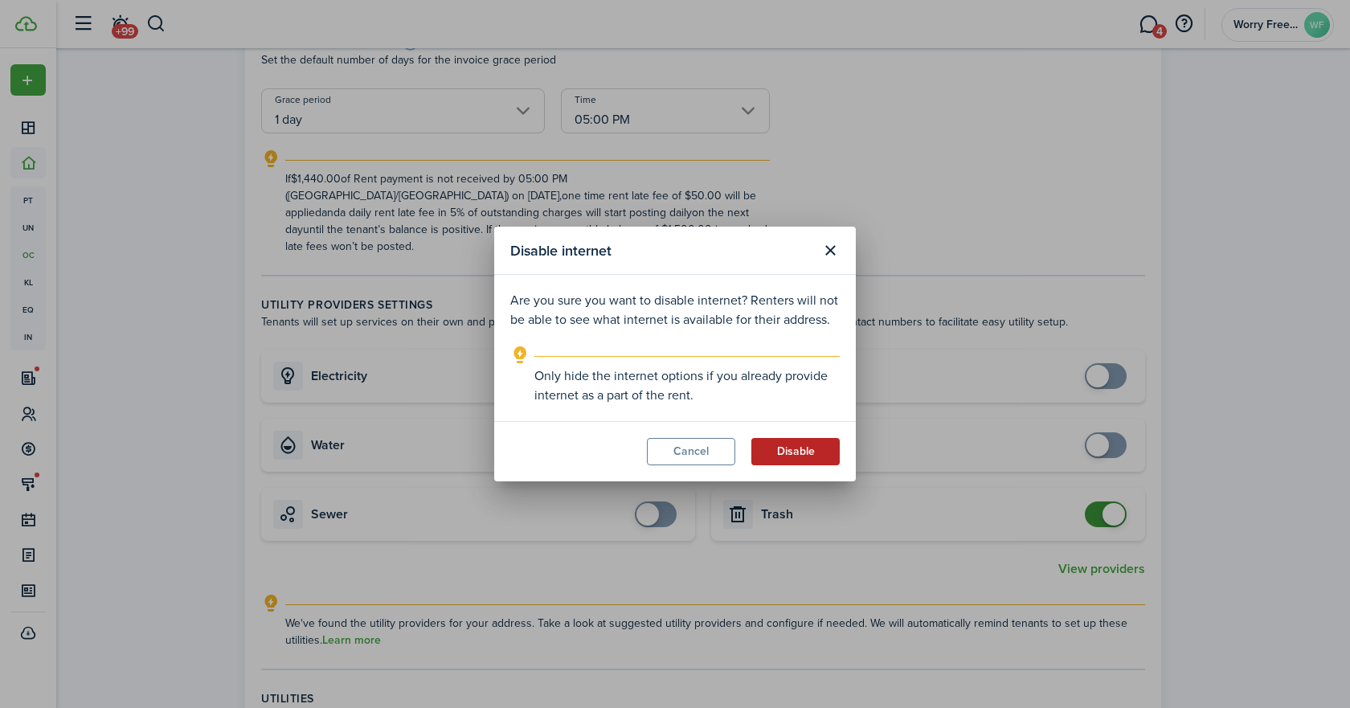
click at [810, 456] on button "Disable" at bounding box center [795, 451] width 88 height 27
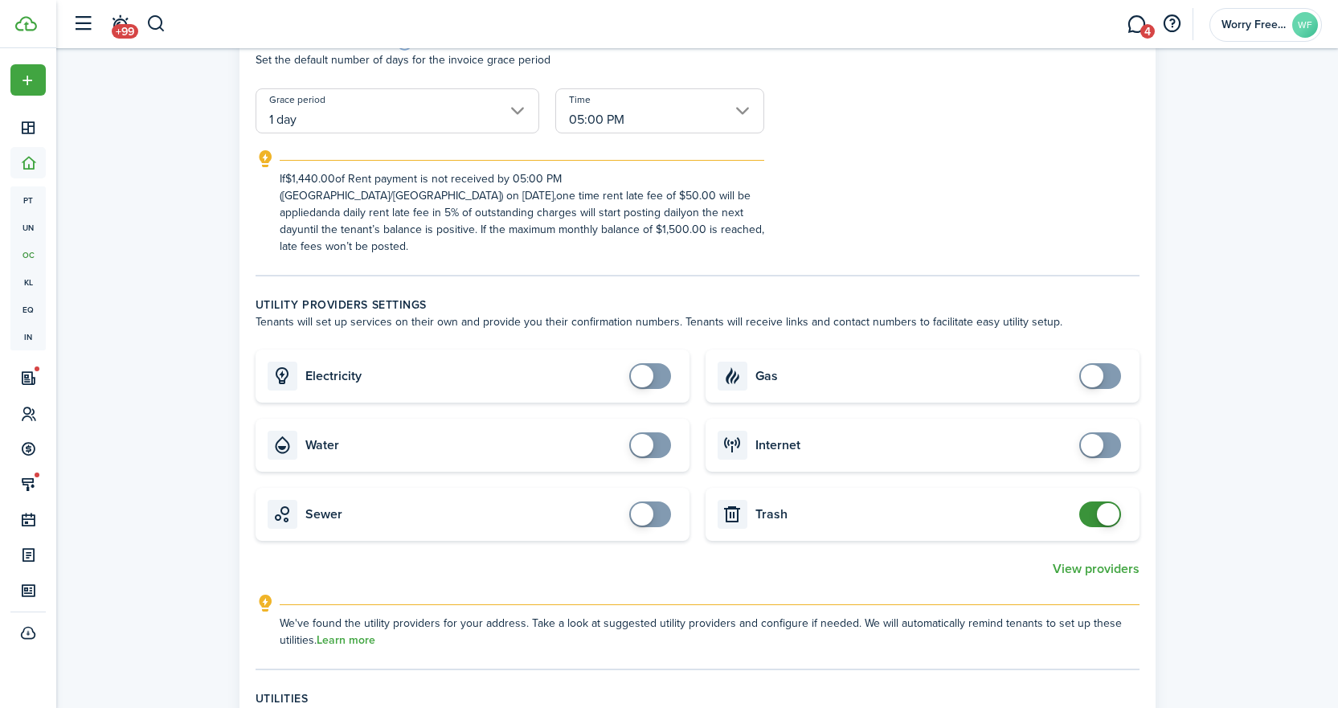
checkbox input "false"
click at [1115, 503] on span at bounding box center [1108, 514] width 22 height 22
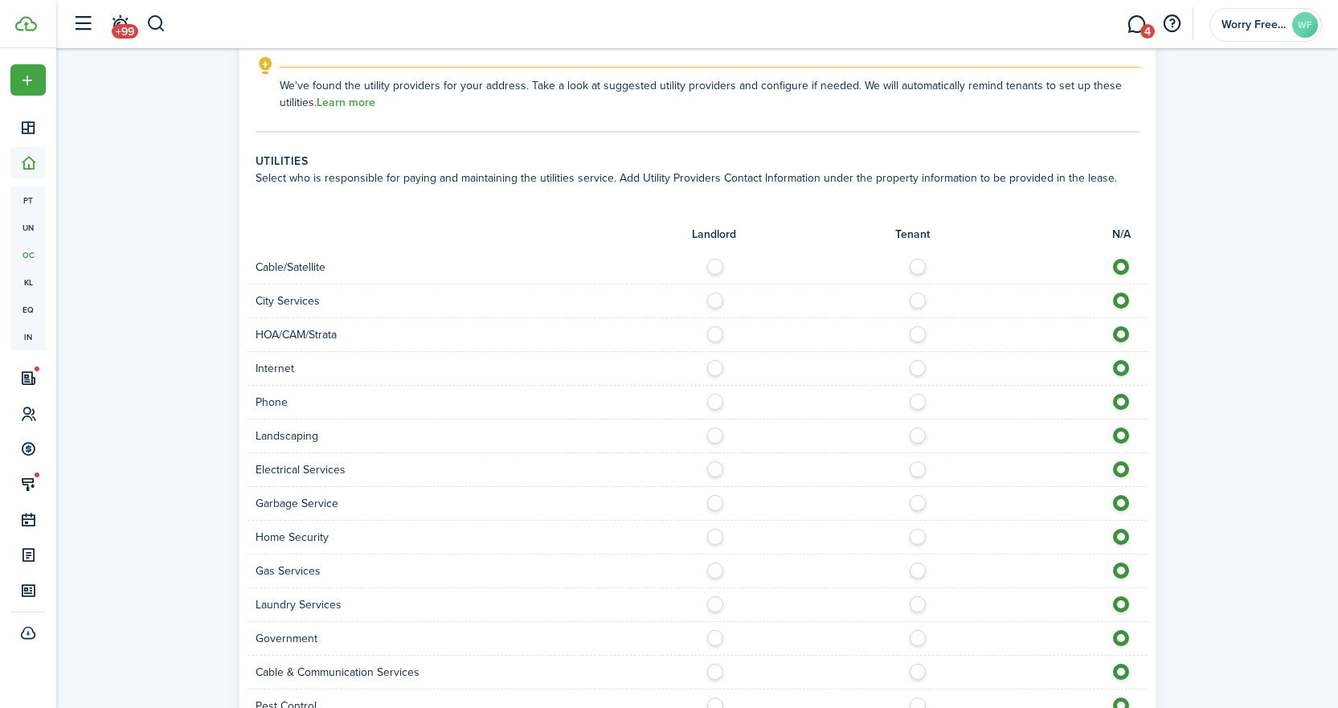
scroll to position [964, 0]
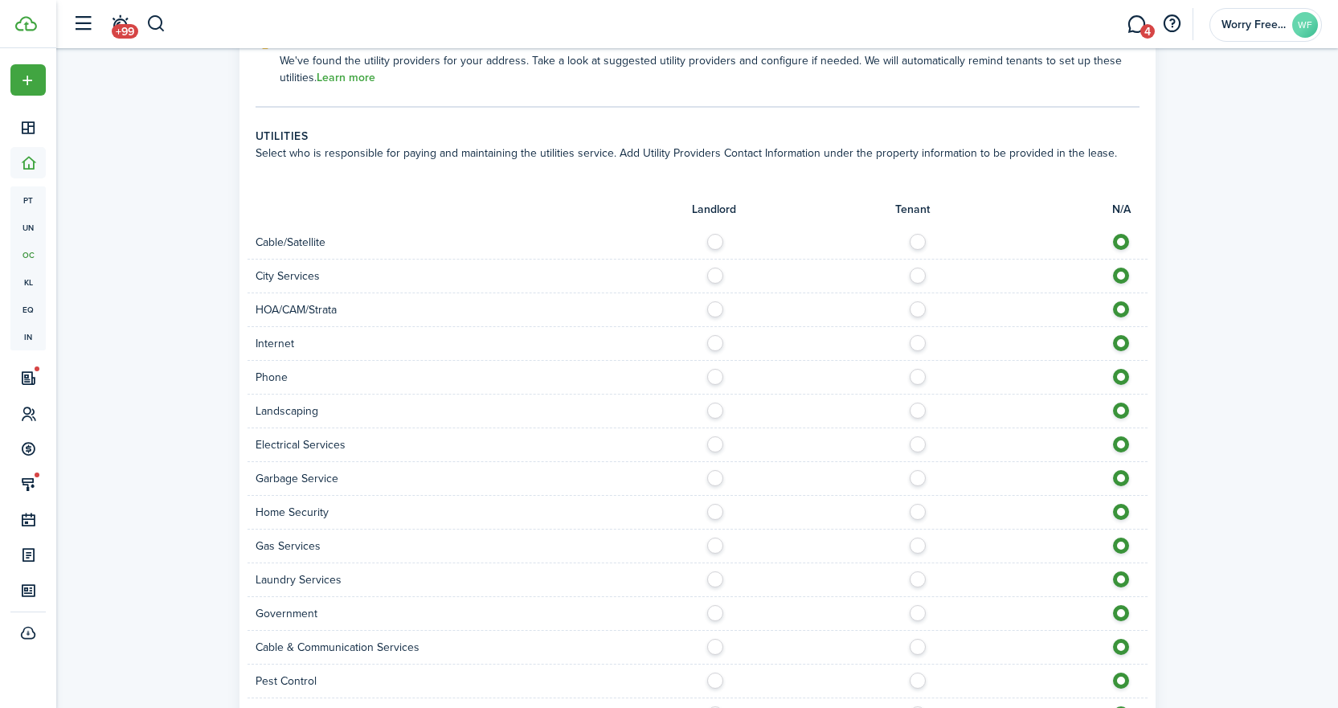
click at [717, 268] on label at bounding box center [720, 272] width 28 height 8
radio input "true"
click at [716, 335] on label at bounding box center [720, 339] width 28 height 8
radio input "true"
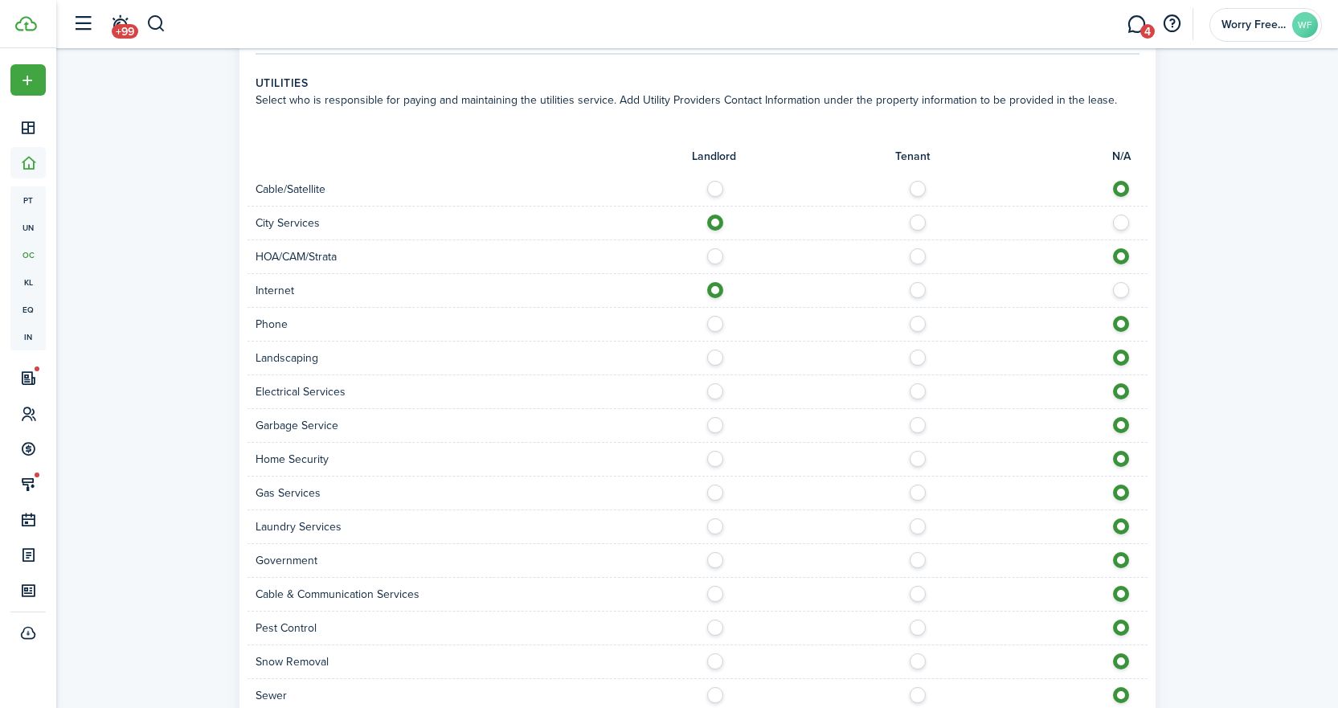
scroll to position [1125, 0]
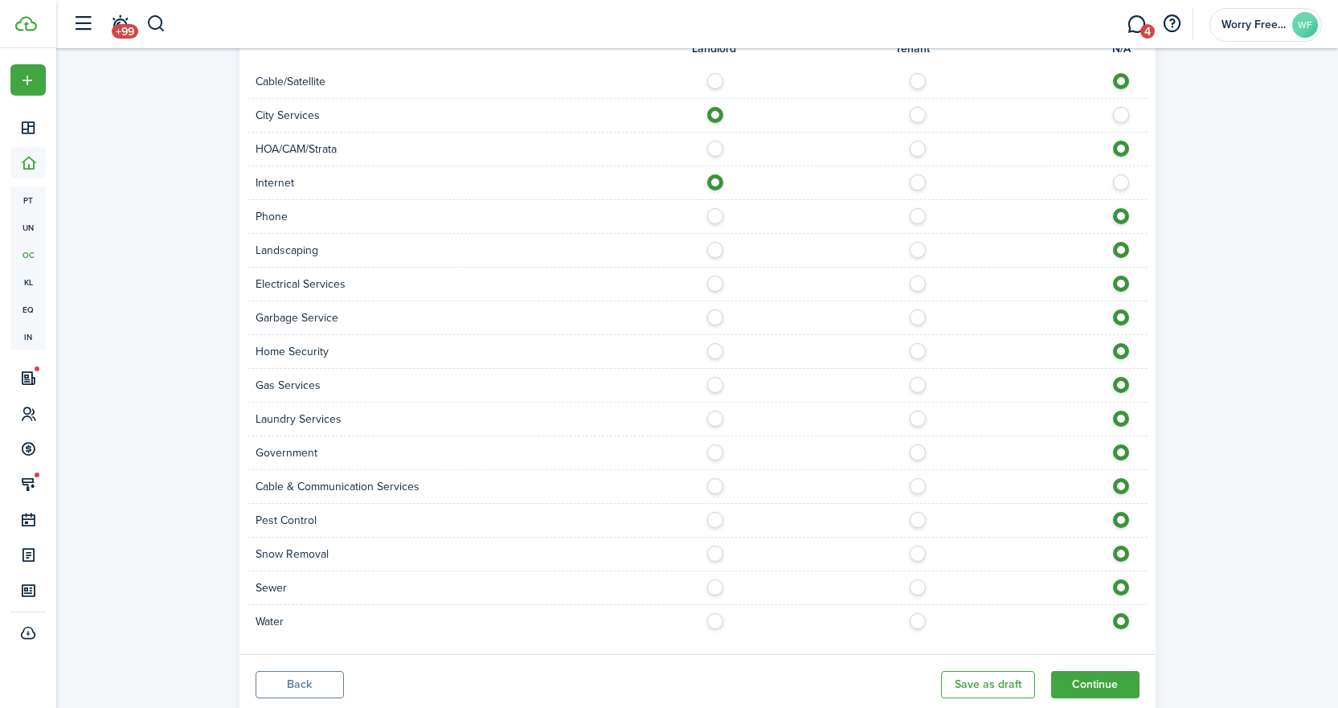
click at [714, 309] on label at bounding box center [720, 313] width 28 height 8
radio input "true"
click at [715, 276] on label at bounding box center [720, 280] width 28 height 8
radio input "true"
click at [919, 242] on label at bounding box center [922, 246] width 28 height 8
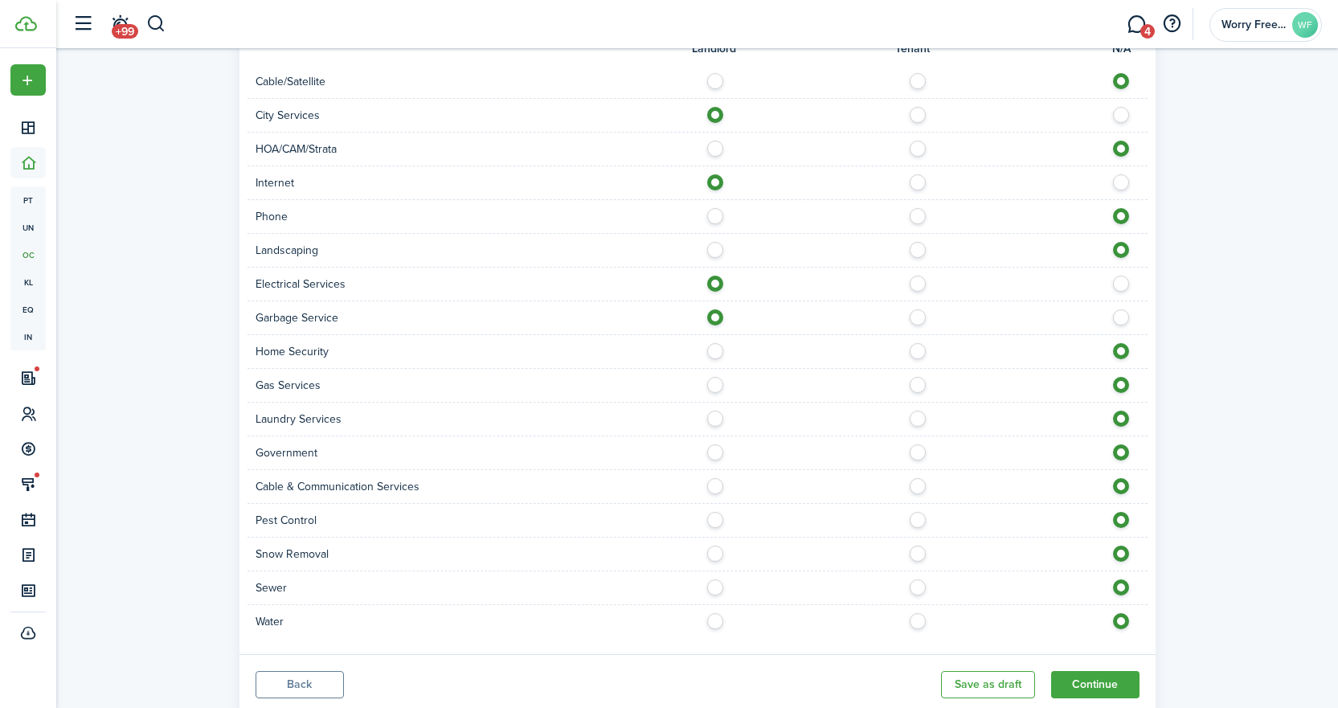
radio input "true"
click at [718, 377] on label at bounding box center [720, 381] width 28 height 8
radio input "true"
click at [926, 411] on label at bounding box center [922, 415] width 28 height 8
radio input "true"
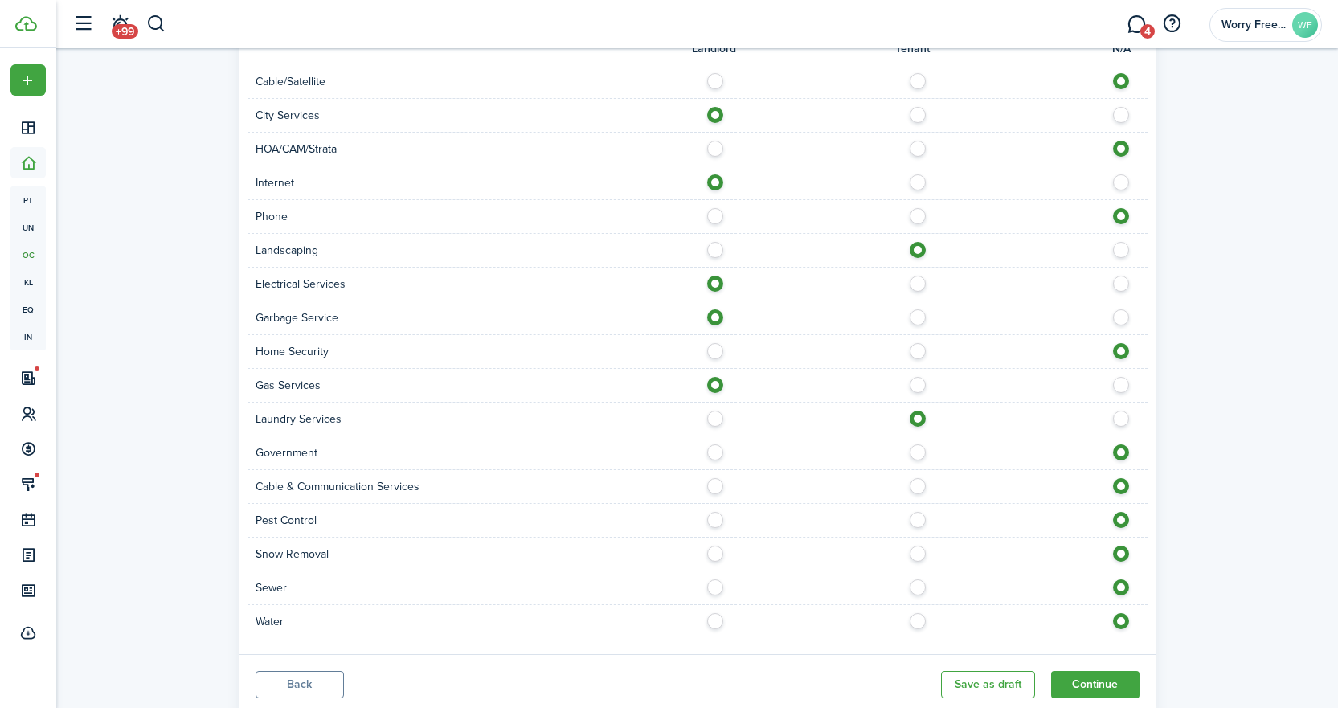
click at [719, 444] on label at bounding box center [720, 448] width 28 height 8
radio input "true"
click at [714, 579] on label at bounding box center [720, 583] width 28 height 8
radio input "true"
click at [712, 613] on label at bounding box center [720, 617] width 28 height 8
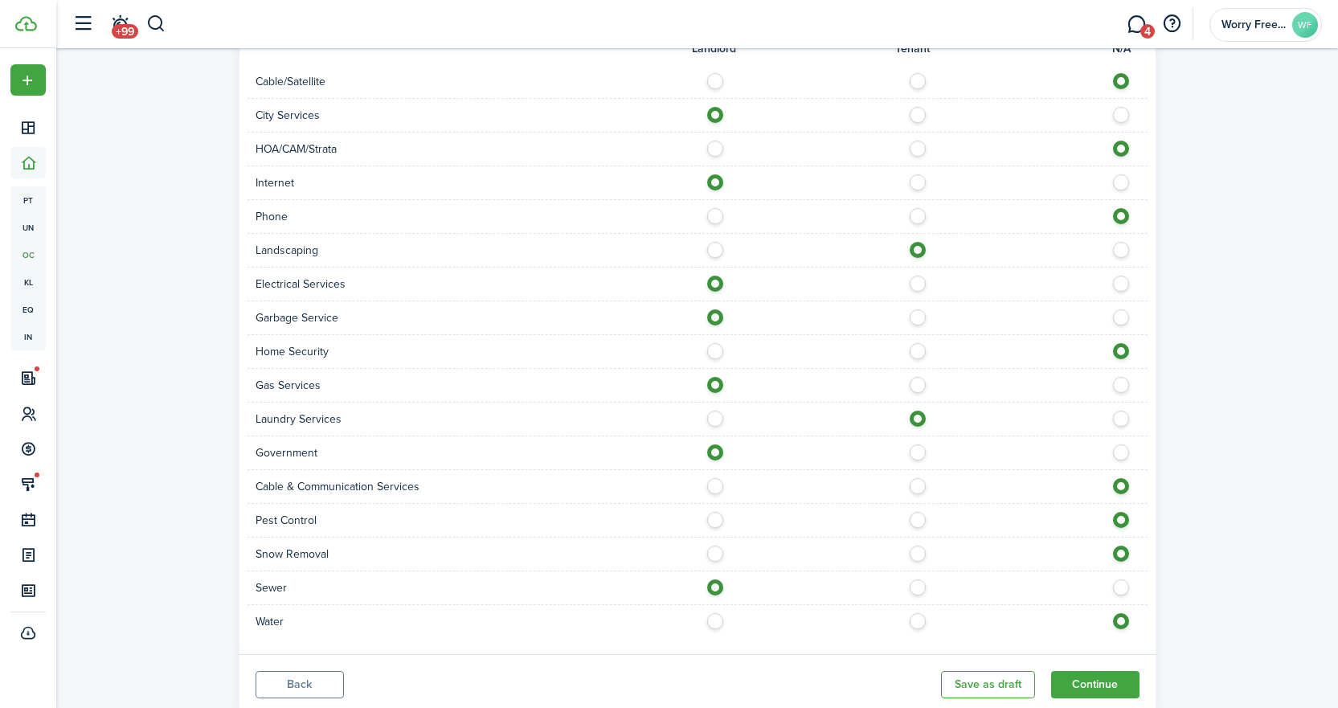
radio input "true"
click at [920, 478] on label at bounding box center [922, 482] width 28 height 8
click at [1117, 478] on label at bounding box center [1125, 482] width 28 height 8
radio input "false"
radio input "true"
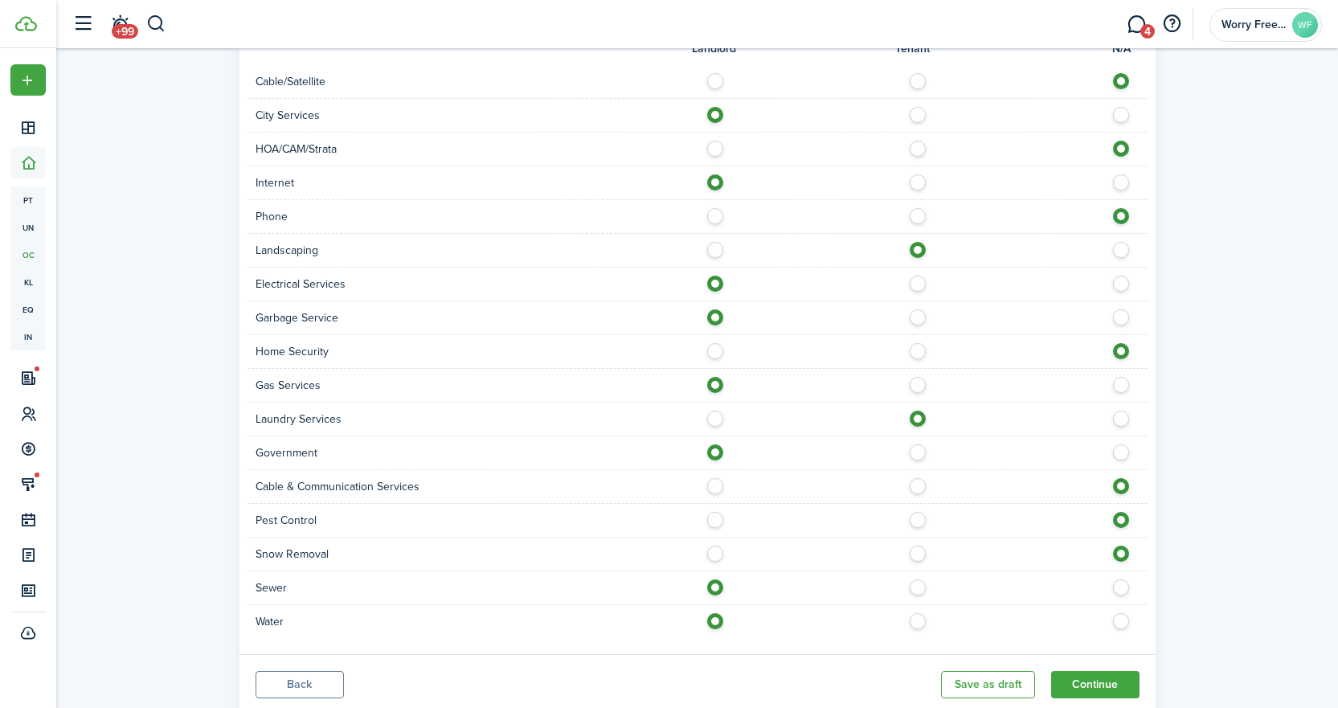
click at [921, 512] on label at bounding box center [922, 516] width 28 height 8
radio input "true"
click at [921, 546] on label at bounding box center [922, 550] width 28 height 8
radio input "true"
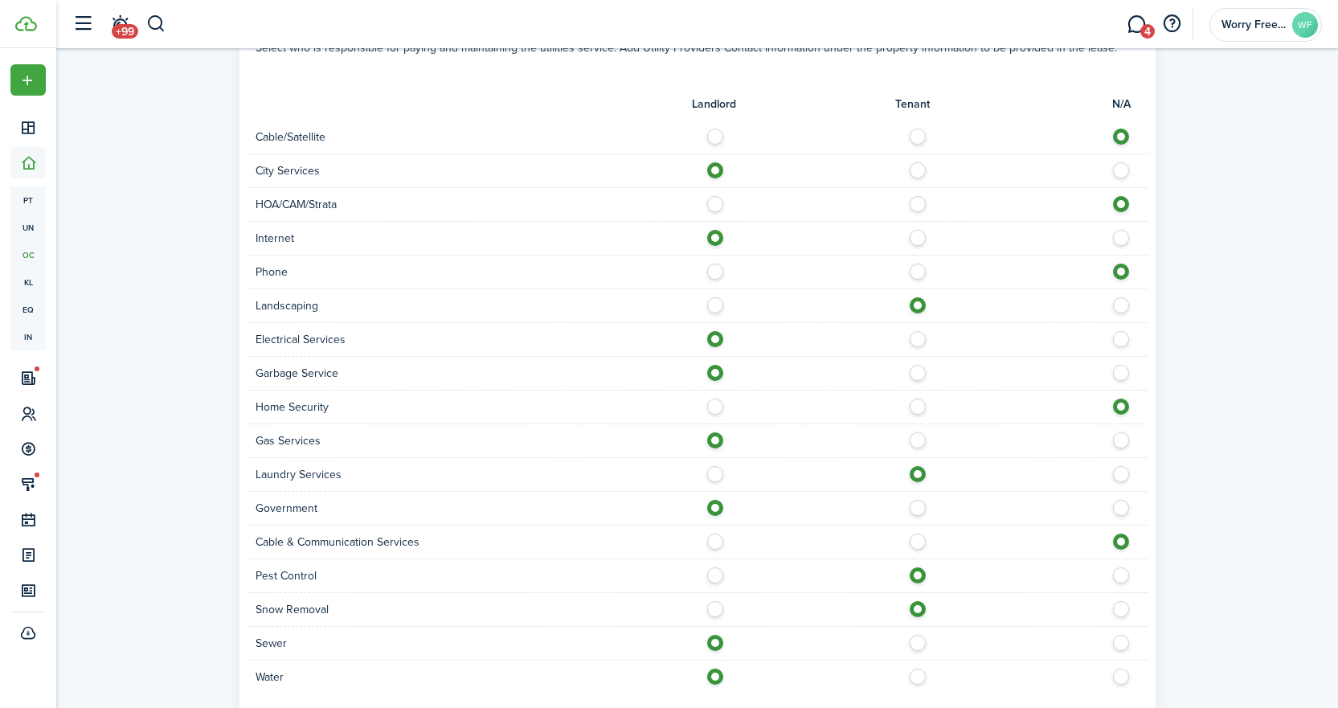
scroll to position [1159, 0]
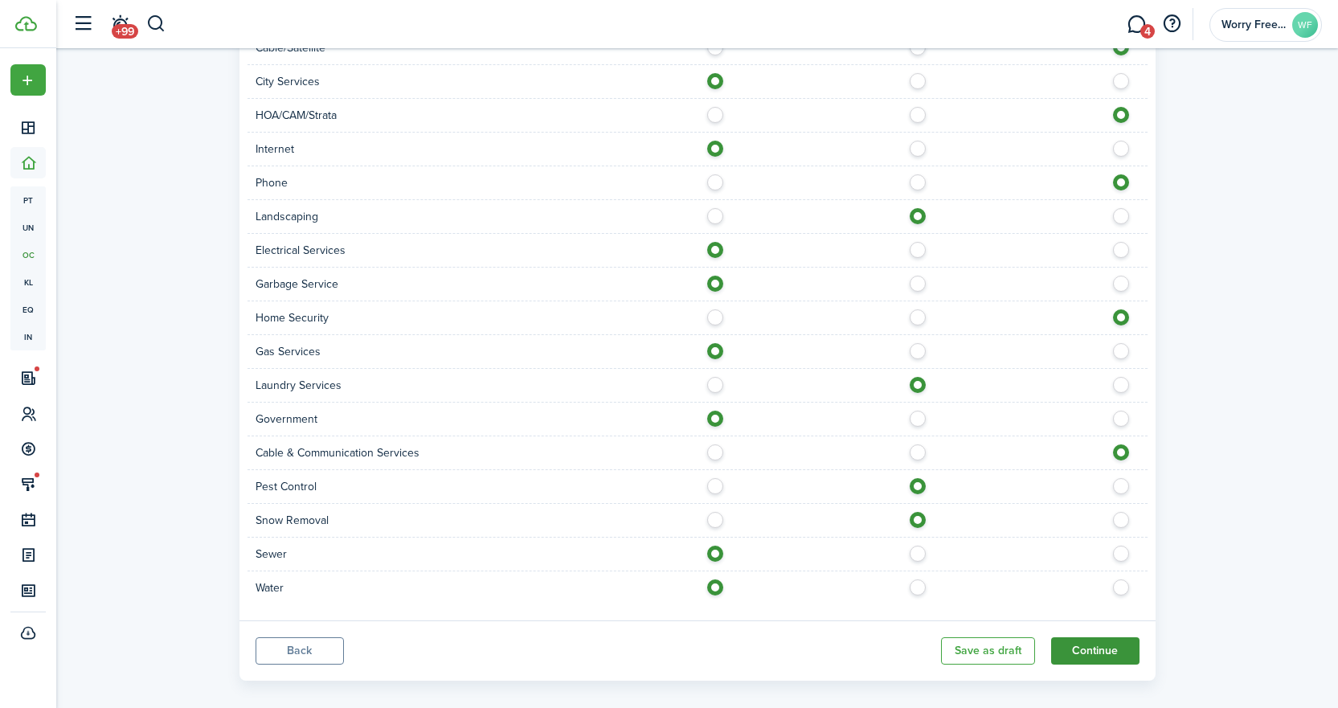
click at [1119, 637] on button "Continue" at bounding box center [1095, 650] width 88 height 27
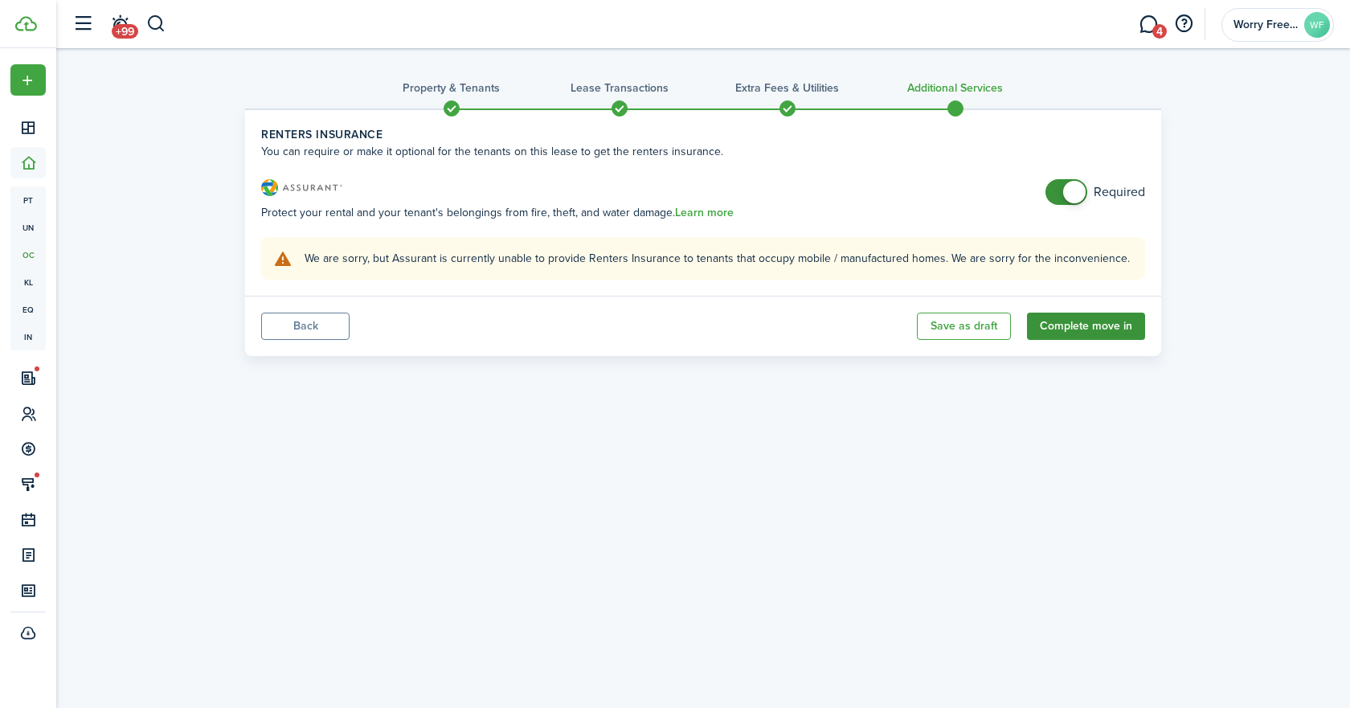
click at [1095, 327] on button "Complete move in" at bounding box center [1086, 326] width 118 height 27
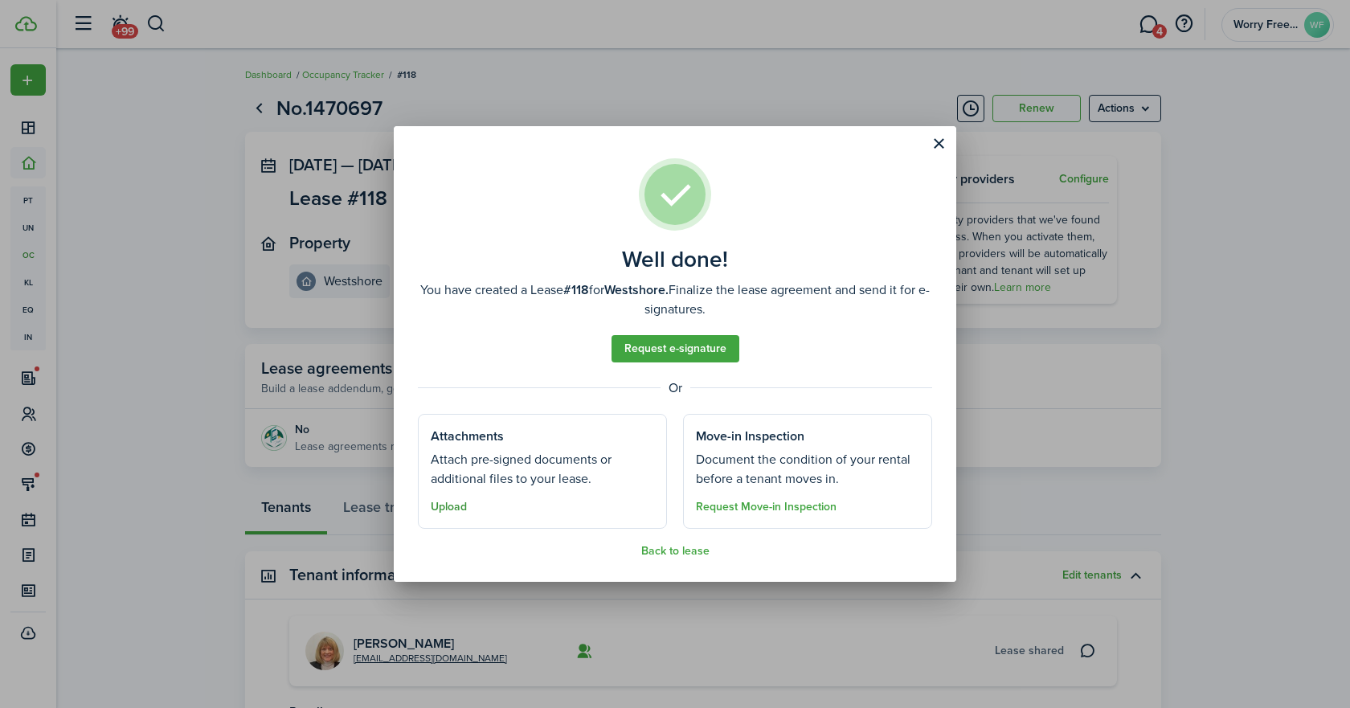
click at [460, 503] on button "Upload" at bounding box center [449, 507] width 36 height 13
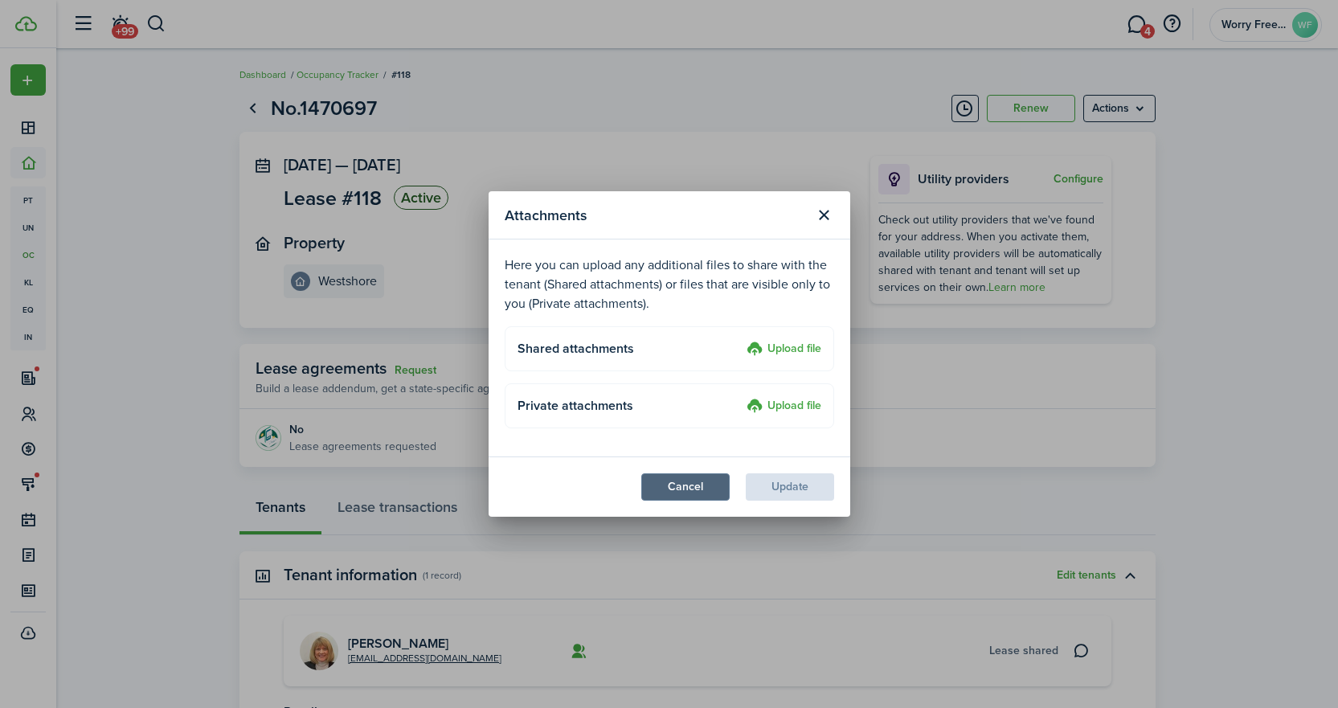
click at [676, 488] on button "Cancel" at bounding box center [685, 486] width 88 height 27
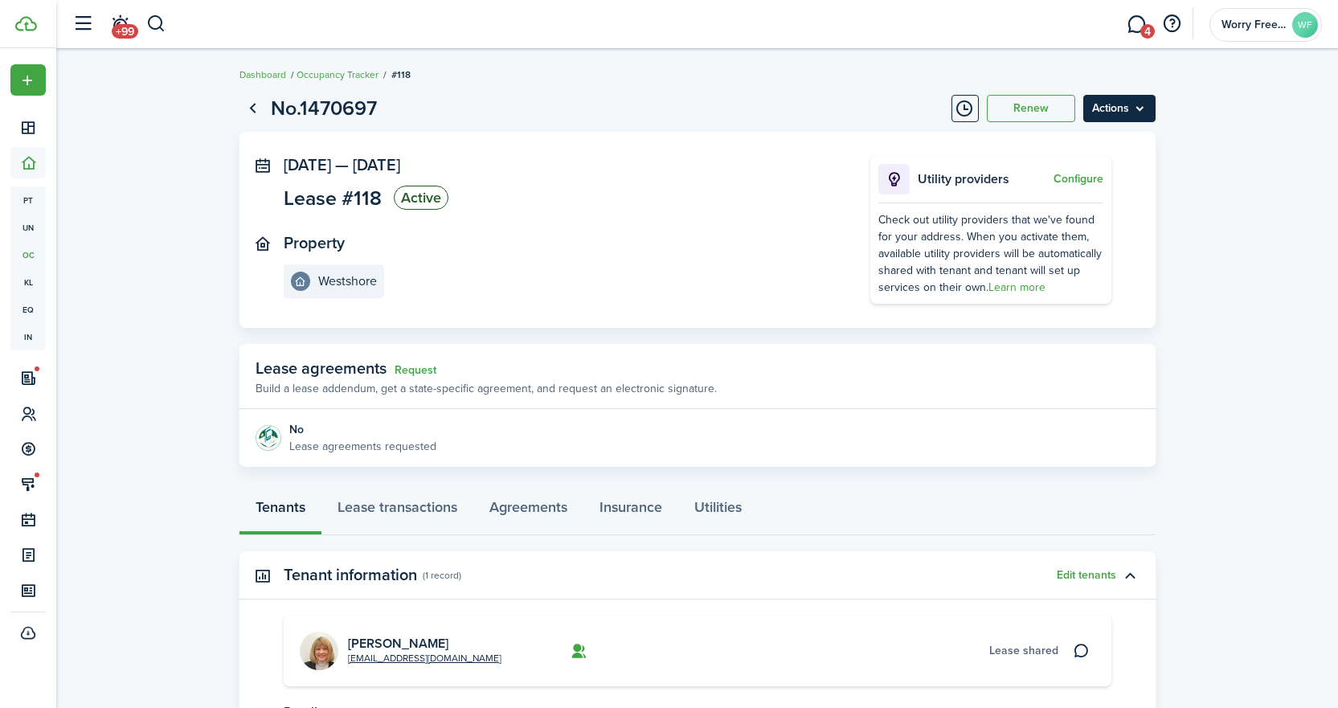
click at [1142, 100] on menu-btn "Actions" at bounding box center [1119, 108] width 72 height 27
click at [634, 276] on panel-main-section "Property Westshore" at bounding box center [553, 266] width 538 height 64
click at [398, 503] on link "Lease transactions" at bounding box center [397, 511] width 152 height 48
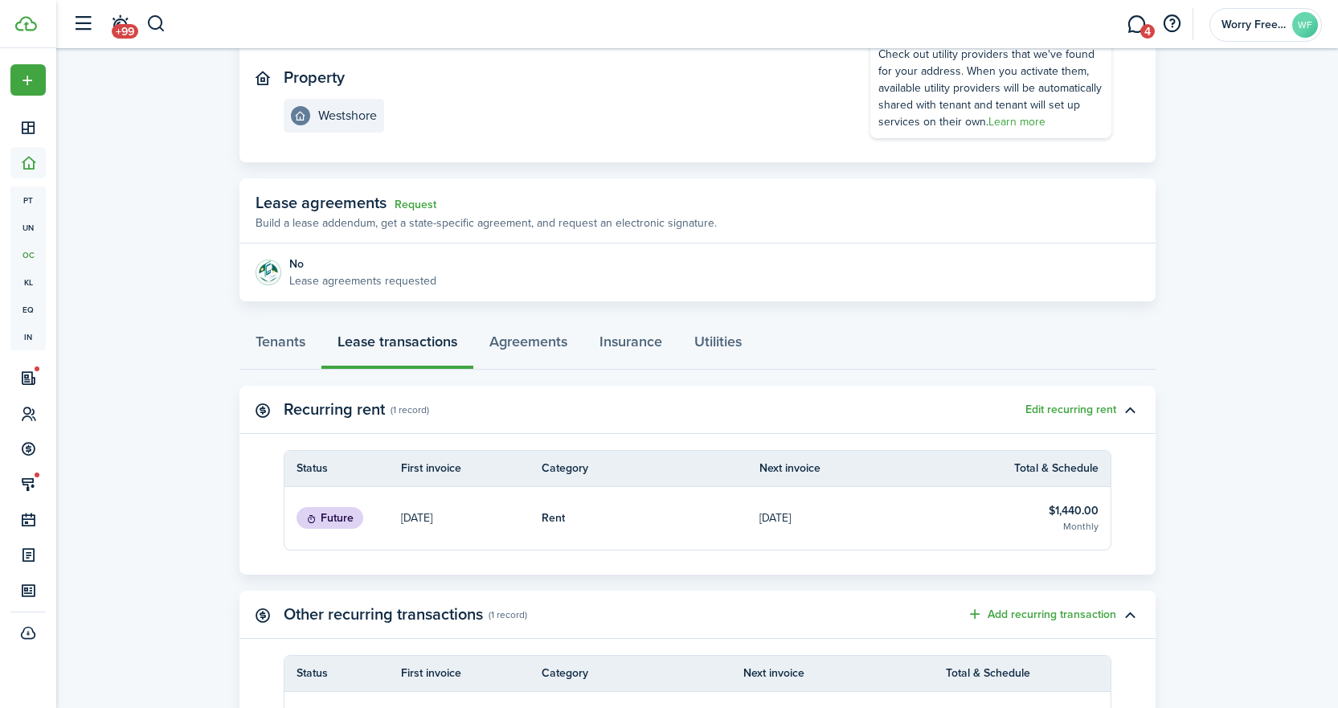
scroll to position [146, 0]
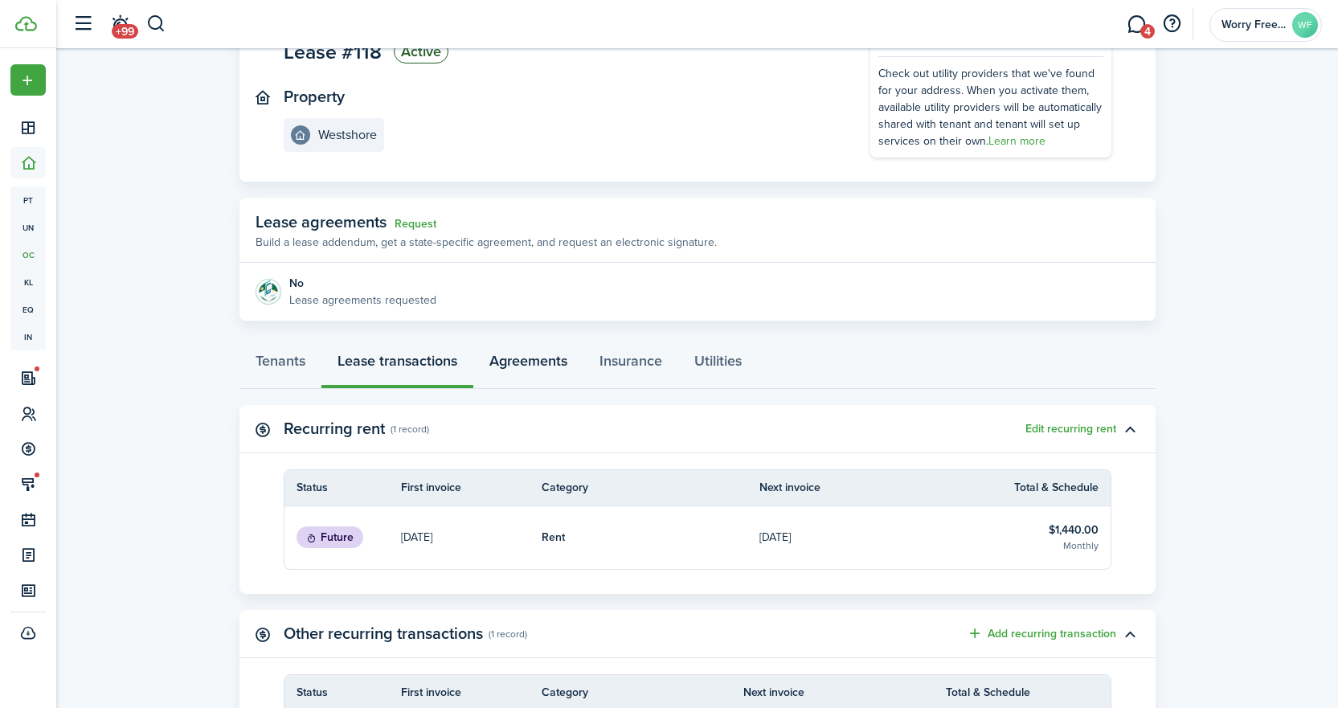
click at [530, 356] on link "Agreements" at bounding box center [528, 365] width 110 height 48
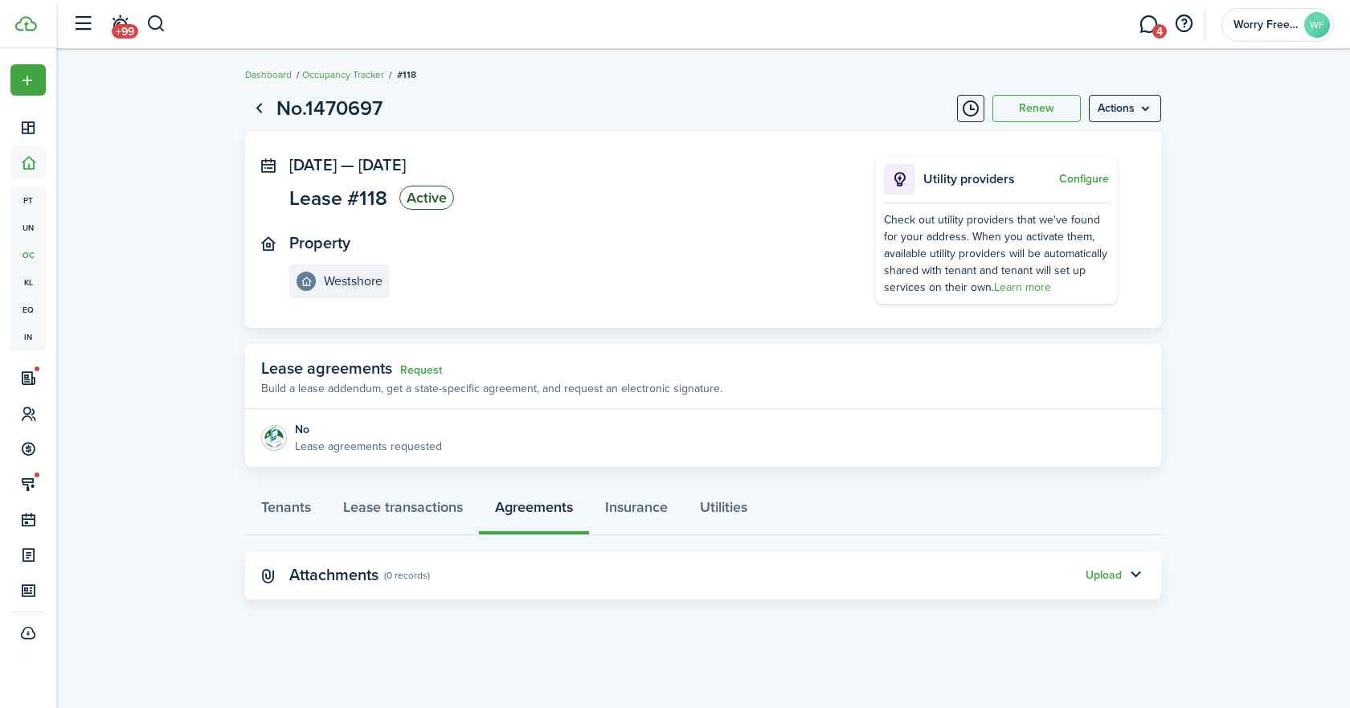
click at [440, 452] on panel-main-body "No Lease agreements requested" at bounding box center [703, 438] width 916 height 58
click at [419, 370] on link "Request" at bounding box center [421, 370] width 42 height 13
